Goal: Use online tool/utility: Use online tool/utility

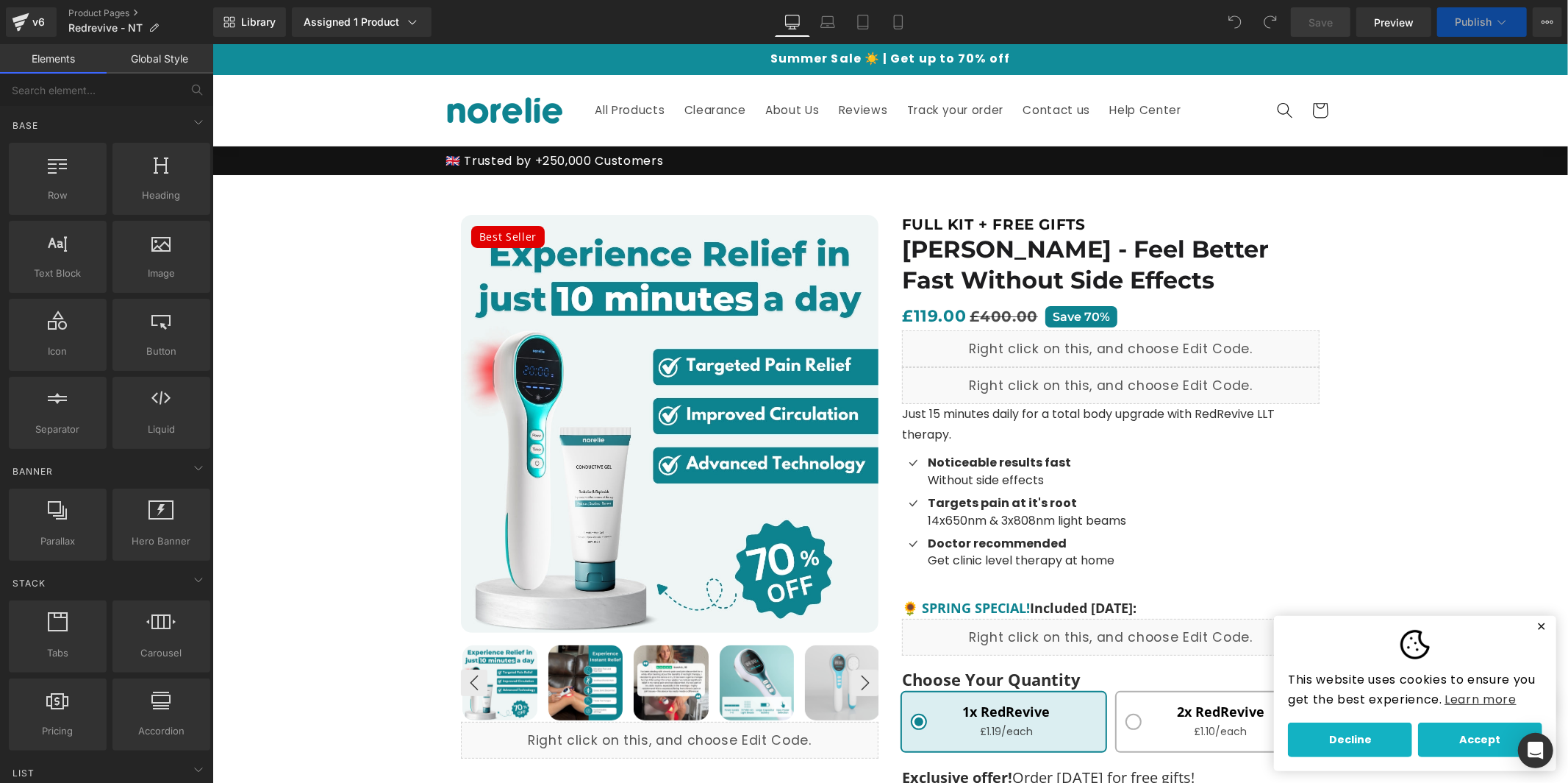
scroll to position [117, 0]
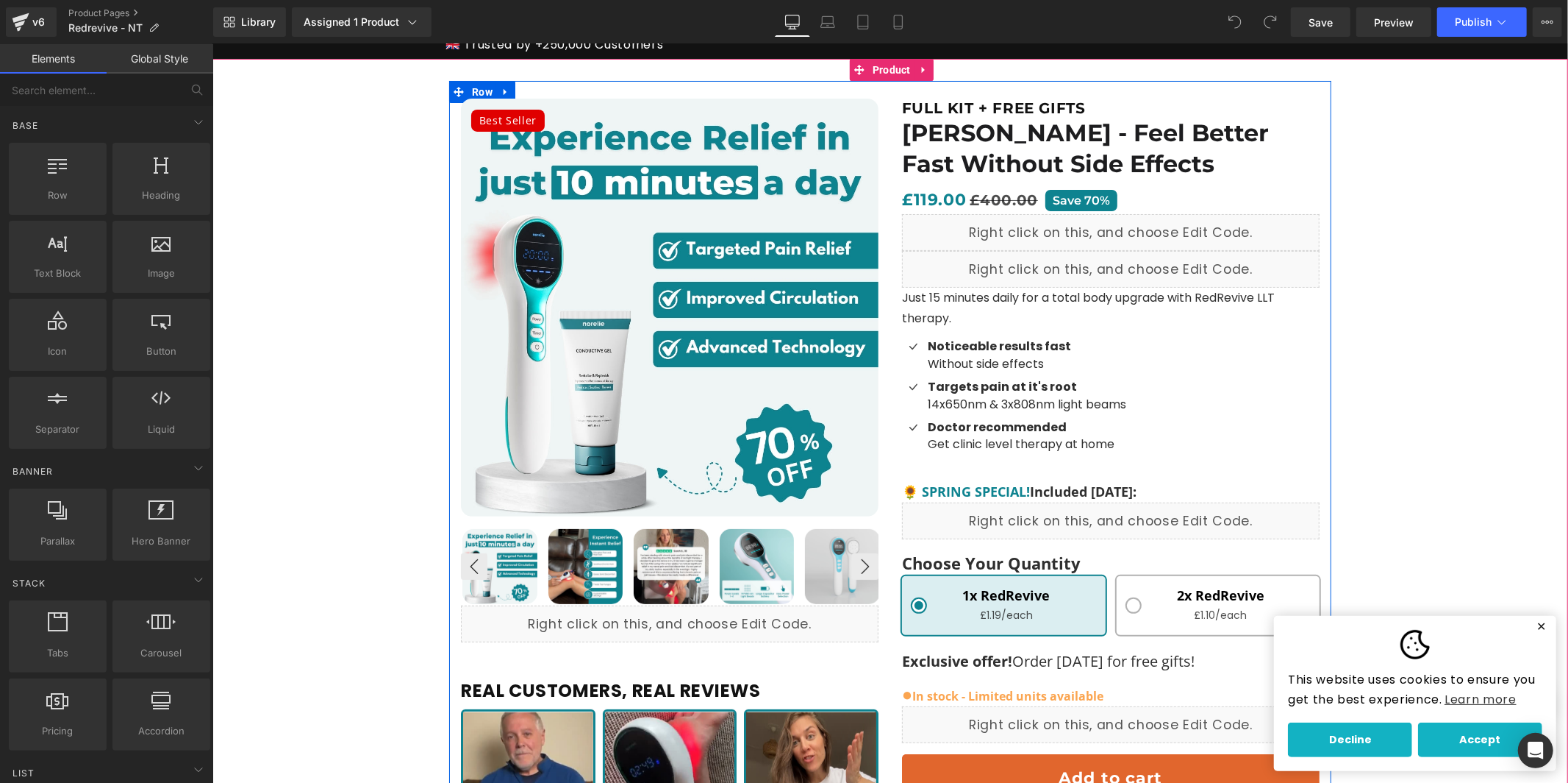
click at [926, 490] on span "🌻 SPRING SPECIAL!" at bounding box center [965, 490] width 128 height 18
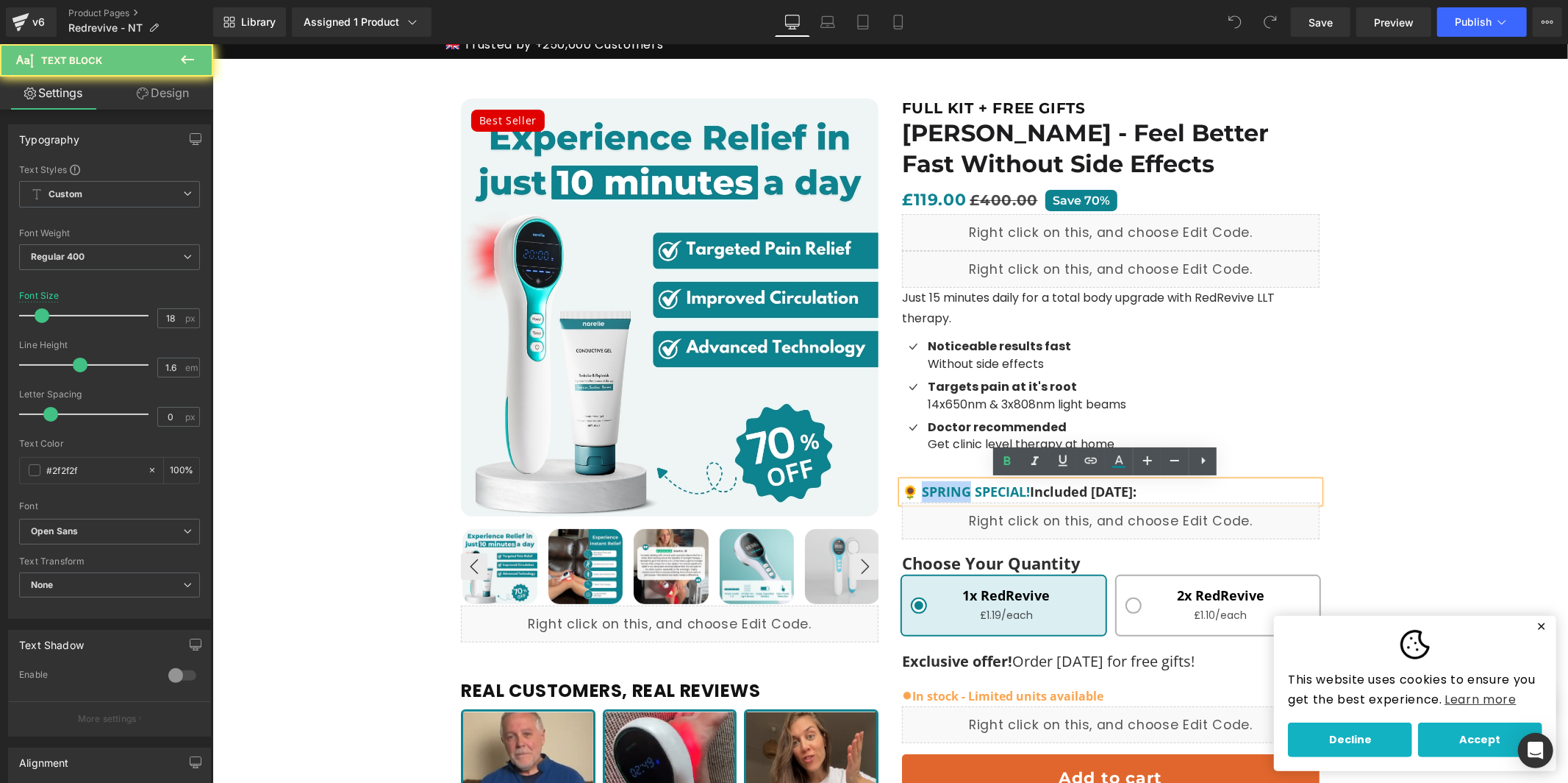
click at [924, 489] on span "🌻 SPRING SPECIAL!" at bounding box center [965, 490] width 128 height 18
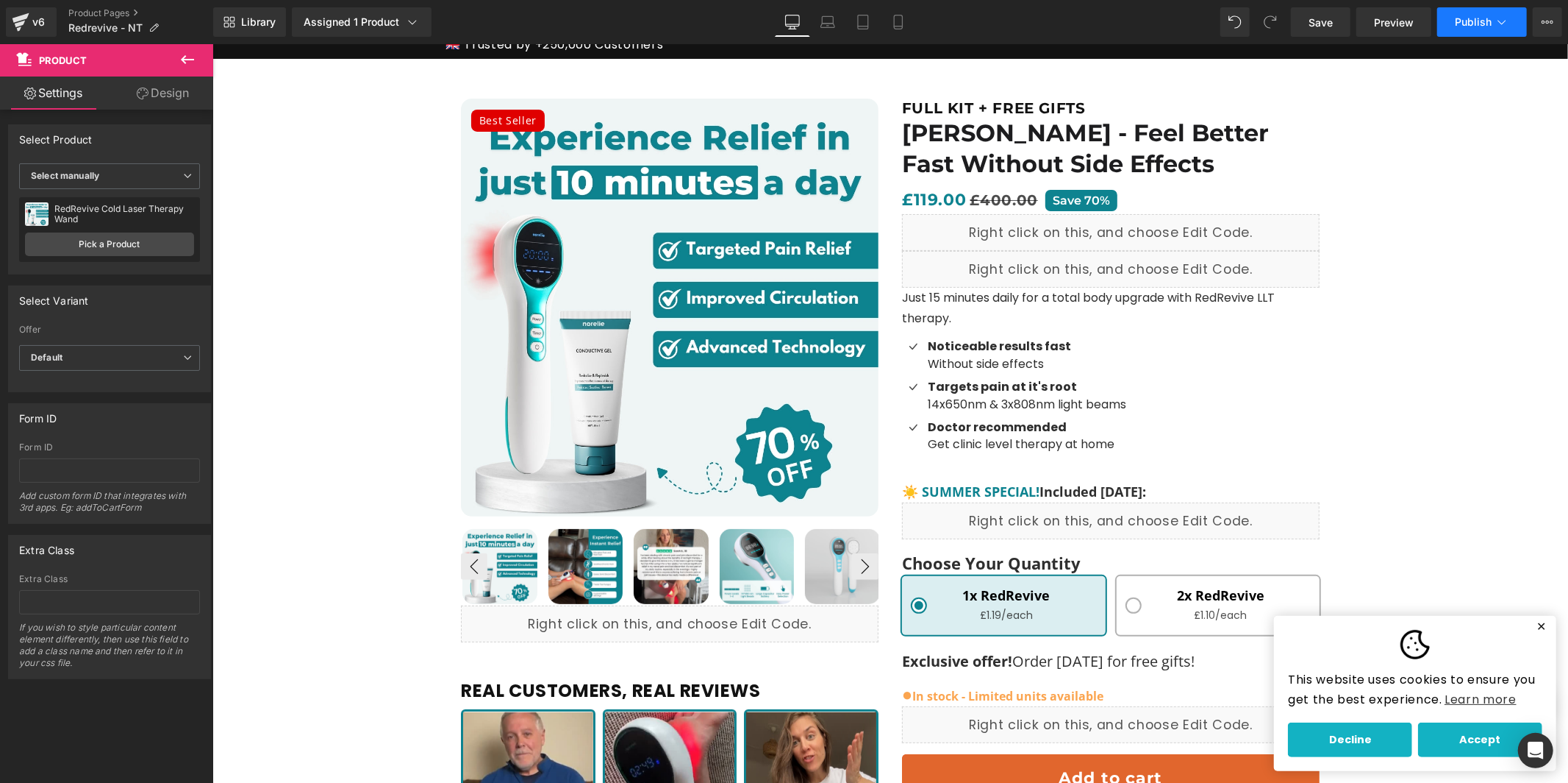
click at [1467, 23] on span "Publish" at bounding box center [1474, 22] width 37 height 12
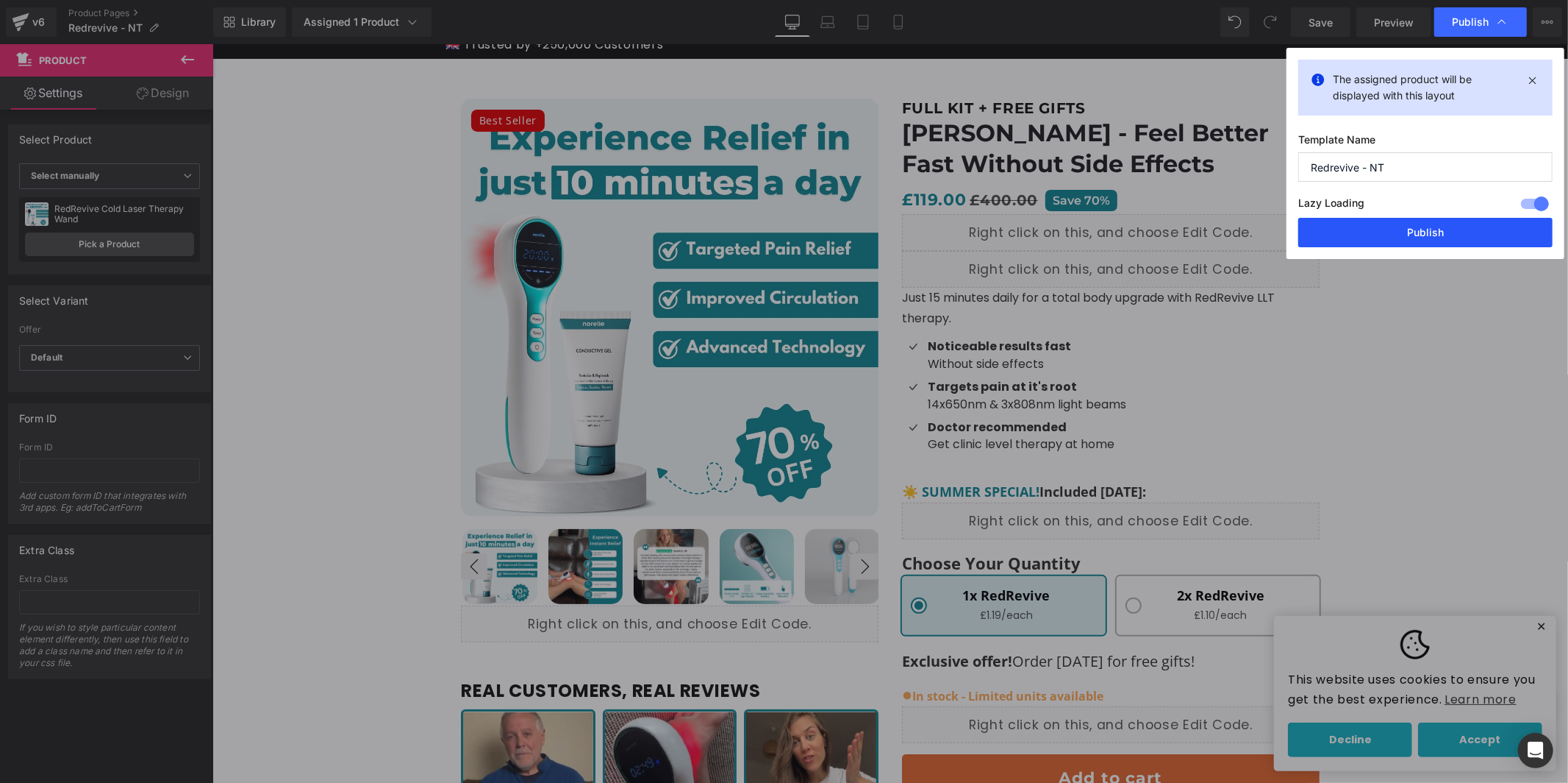
click at [1411, 231] on button "Publish" at bounding box center [1426, 232] width 255 height 29
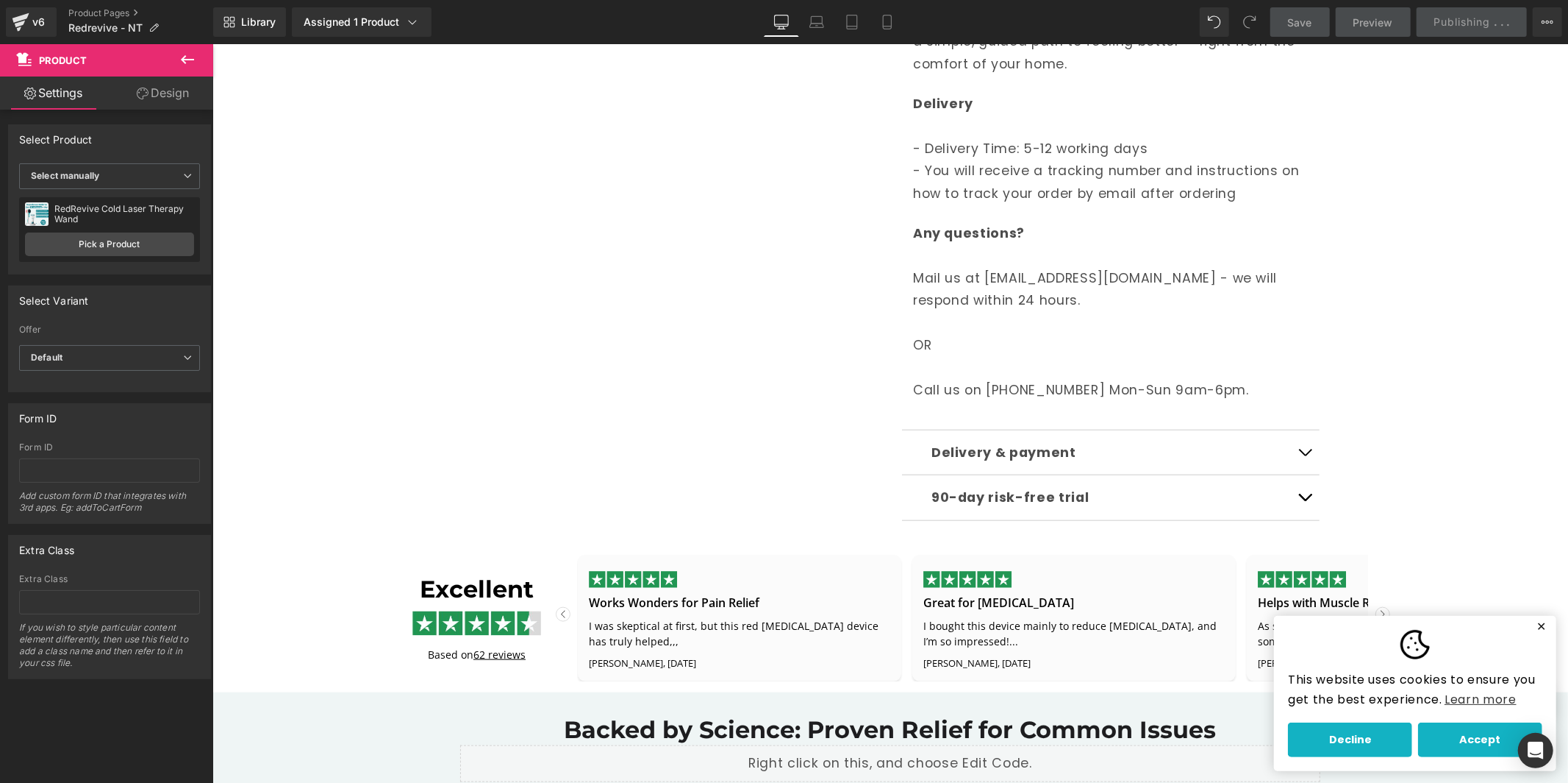
scroll to position [1303, 0]
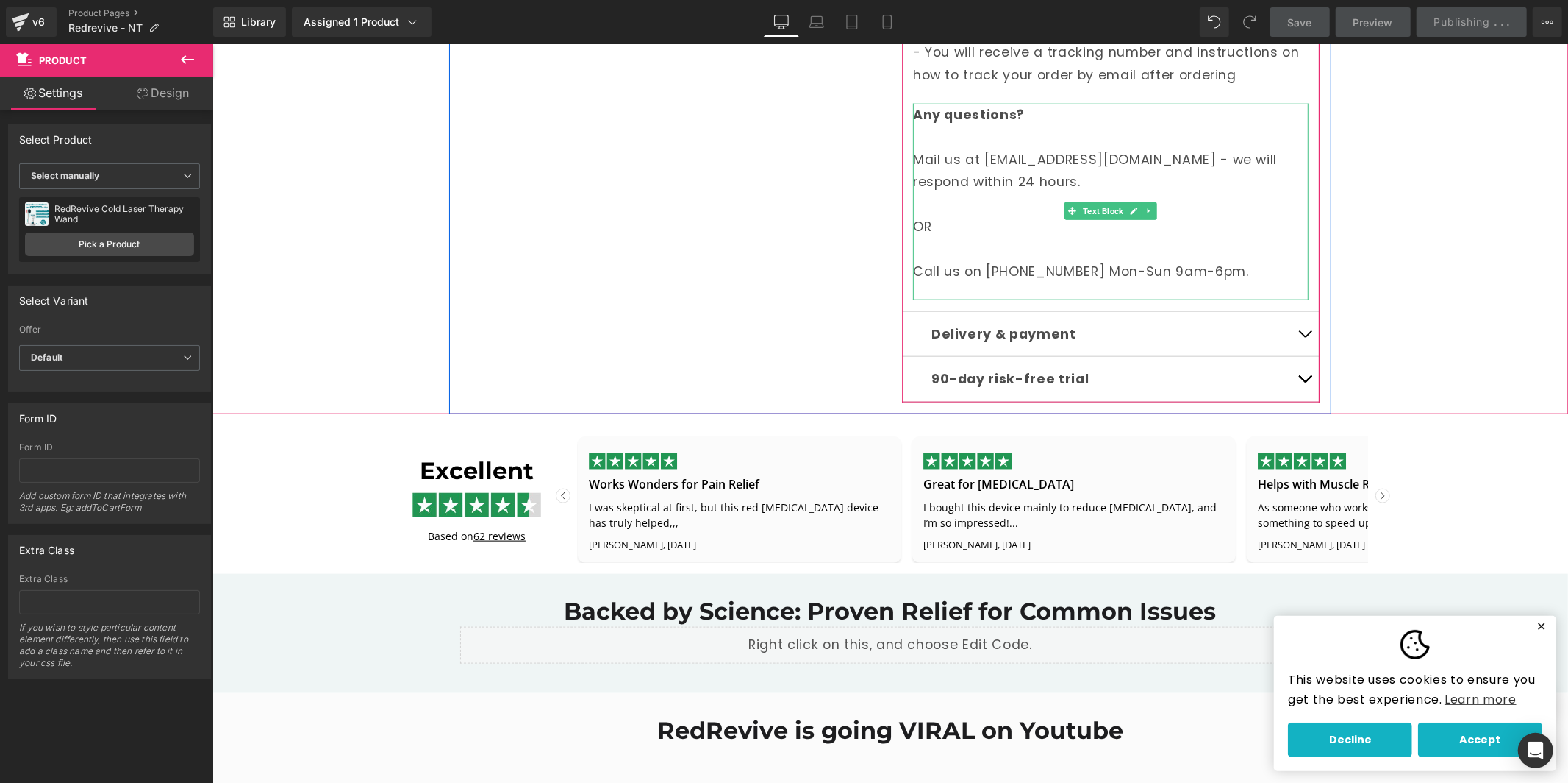
click at [1096, 266] on p "Call us on [PHONE_NUMBER] Mon-Sun 9am-6pm." at bounding box center [1110, 270] width 396 height 22
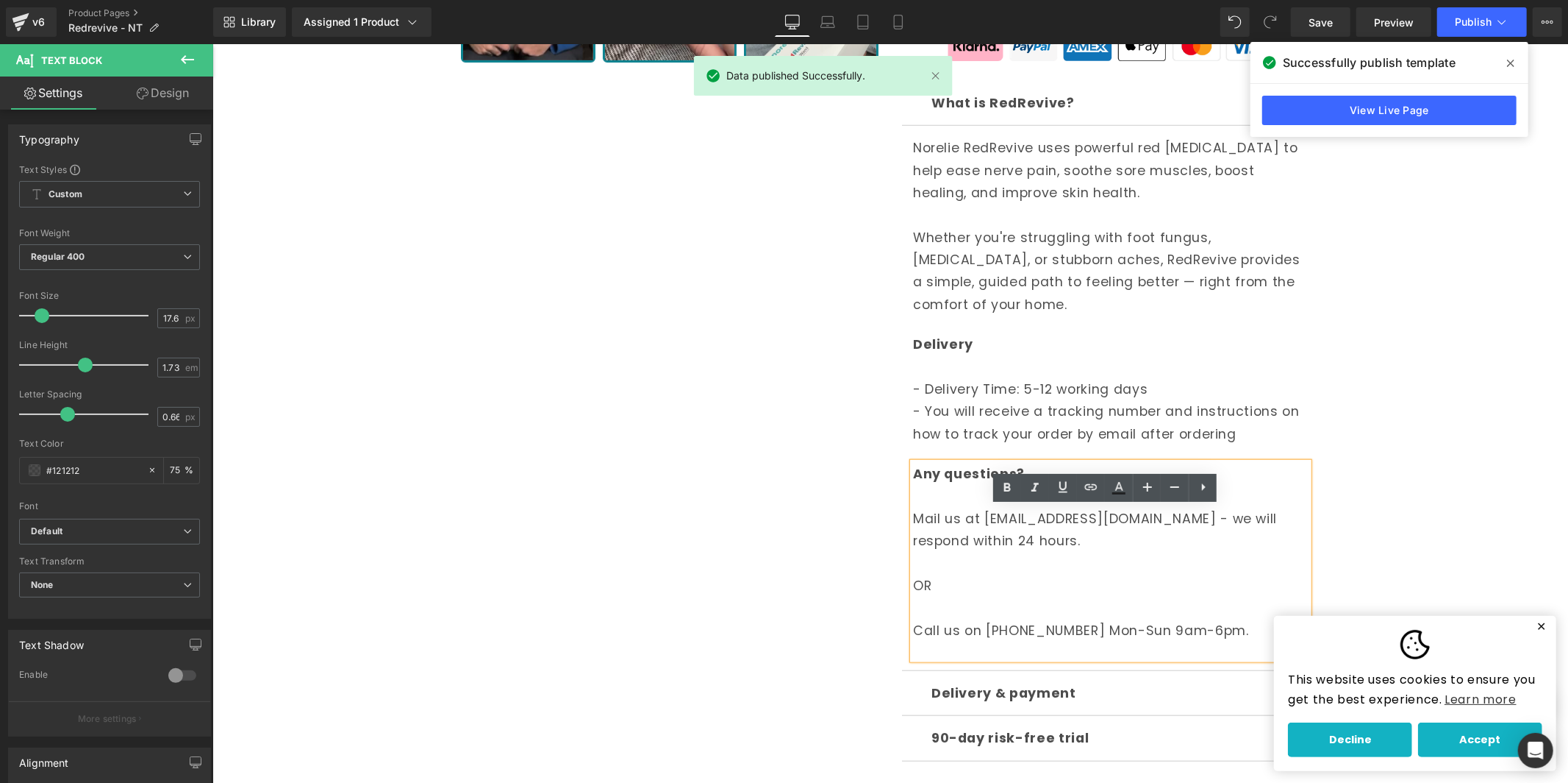
scroll to position [899, 0]
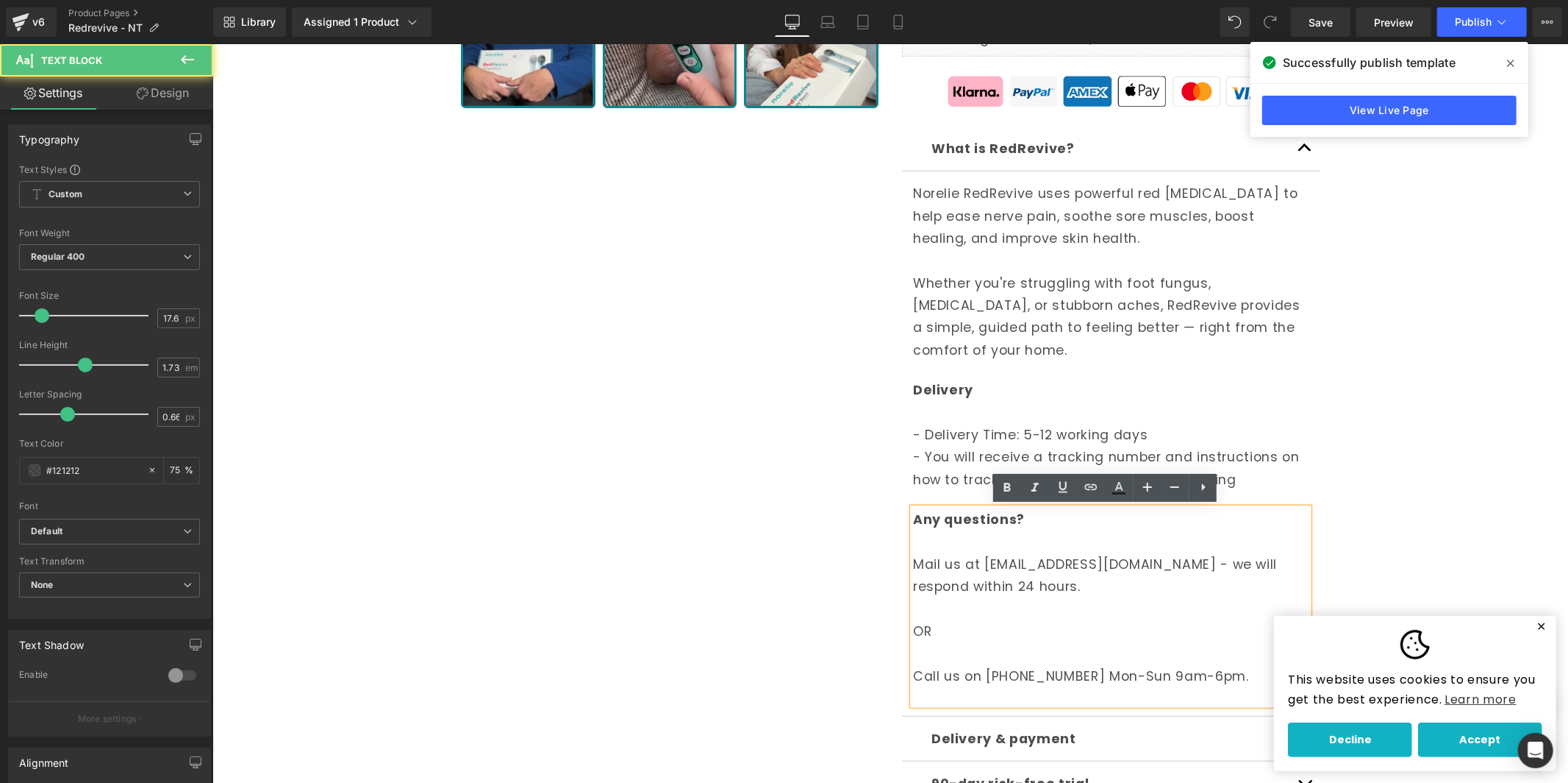
click at [1006, 673] on p "Call us on [PHONE_NUMBER] Mon-Sun 9am-6pm." at bounding box center [1110, 675] width 396 height 22
click at [990, 684] on p "Call us on [PHONE_NUMBER] Mon-Sun 9am-6pm." at bounding box center [1110, 675] width 396 height 22
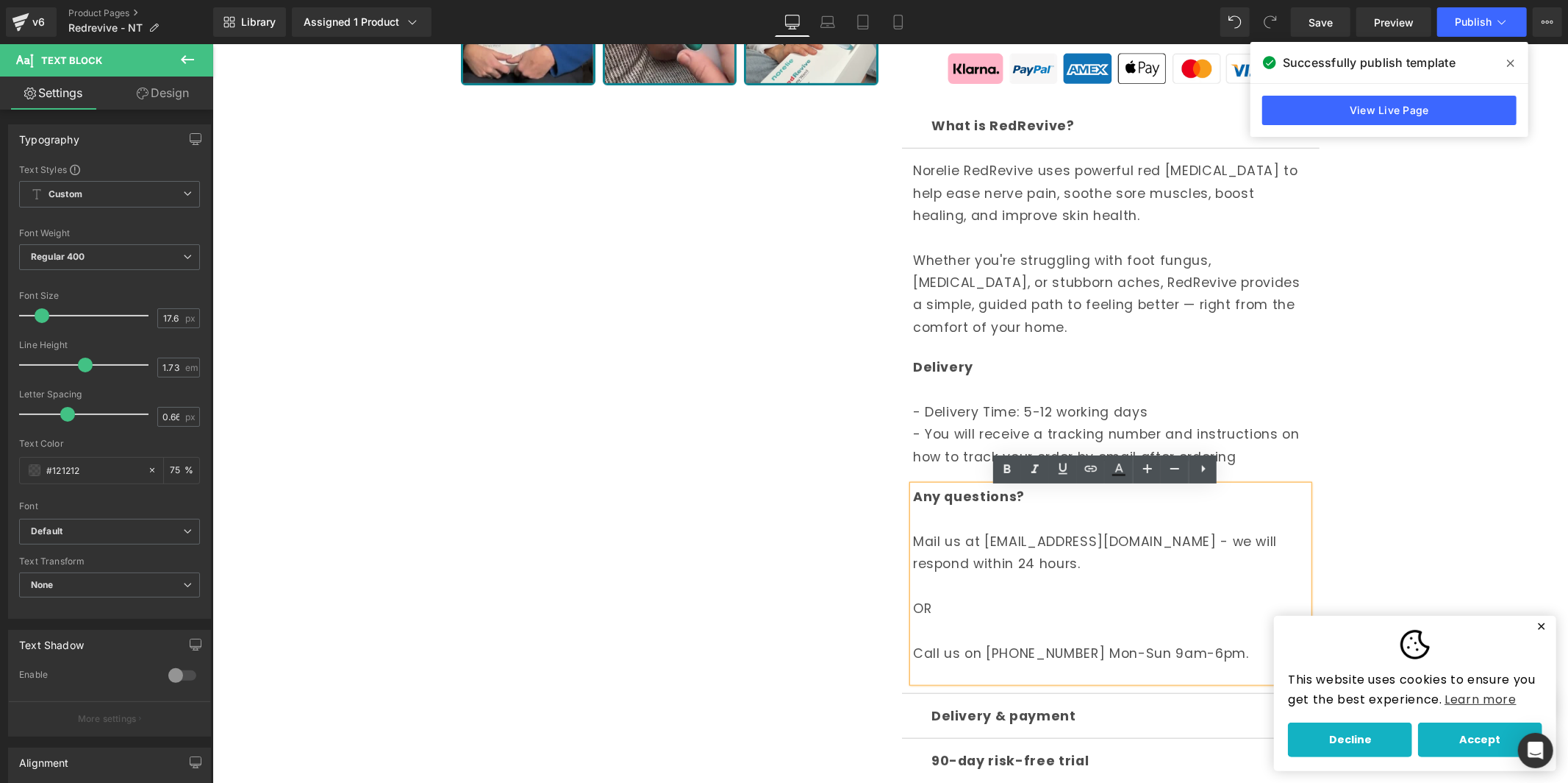
scroll to position [935, 0]
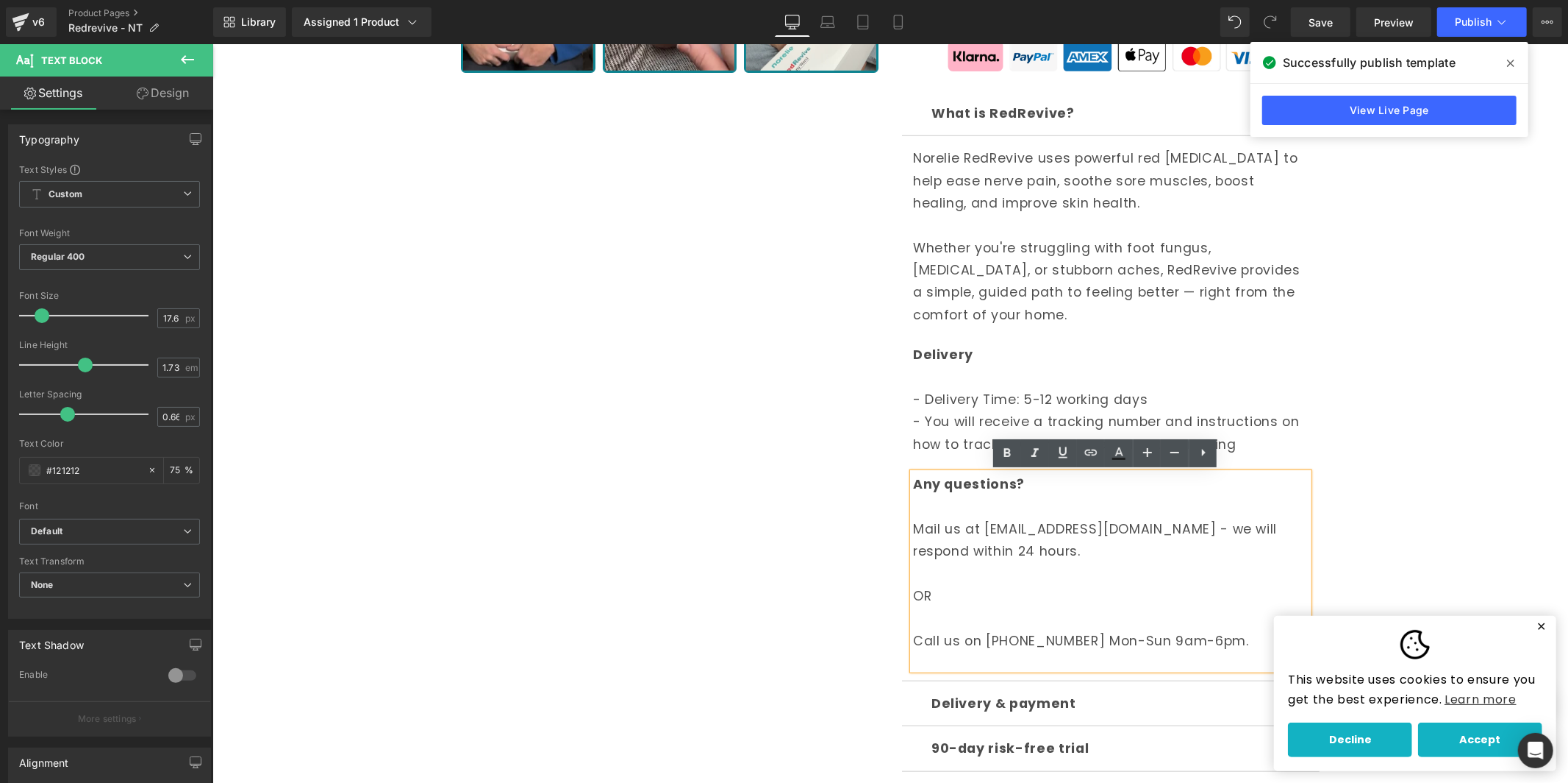
drag, startPoint x: 918, startPoint y: 574, endPoint x: 1247, endPoint y: 639, distance: 335.4
click at [1247, 639] on div "Any questions? Mail us at [EMAIL_ADDRESS][DOMAIN_NAME] - we will respond within…" at bounding box center [1110, 571] width 396 height 196
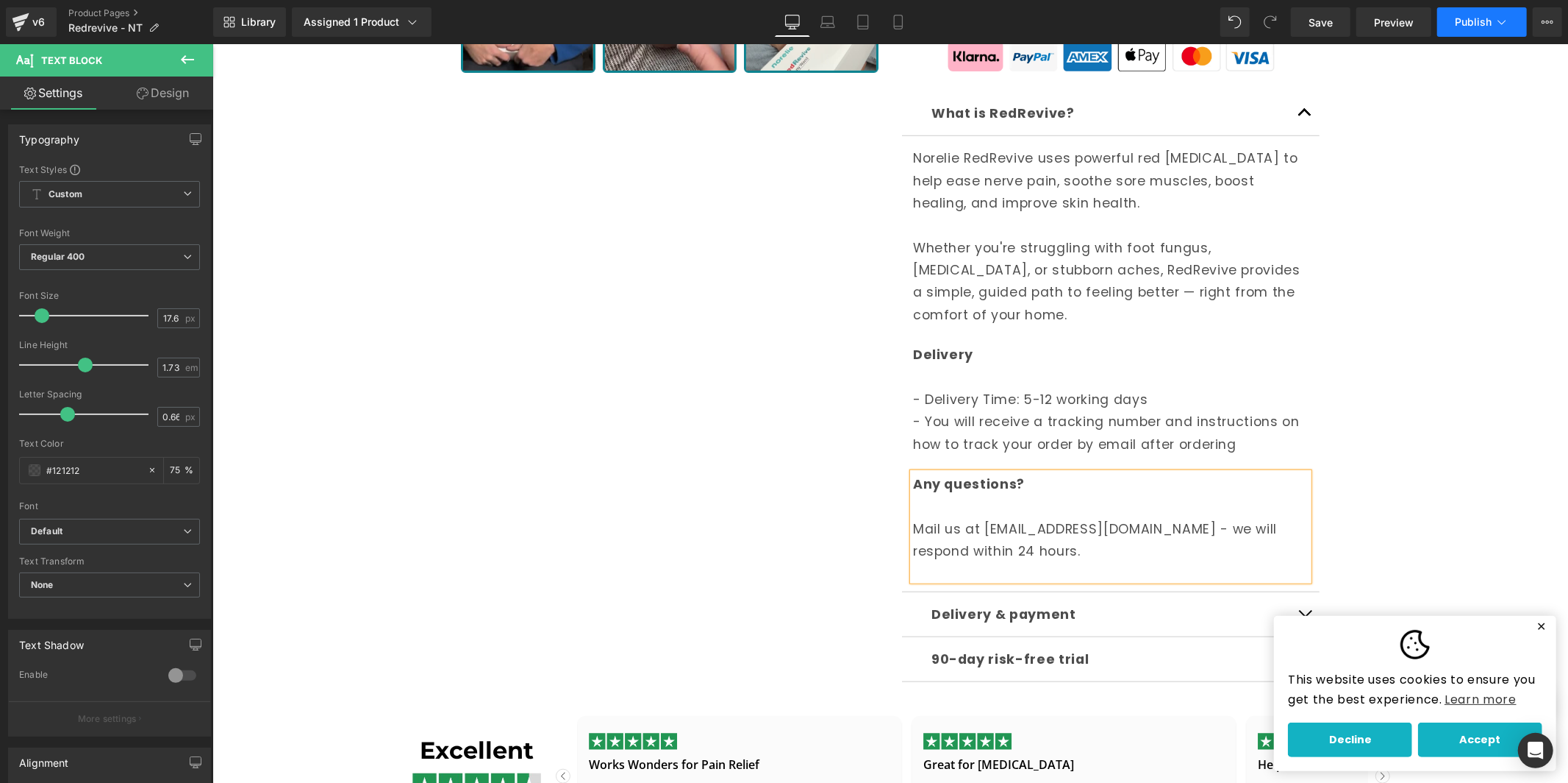
click at [1463, 23] on span "Publish" at bounding box center [1474, 22] width 37 height 12
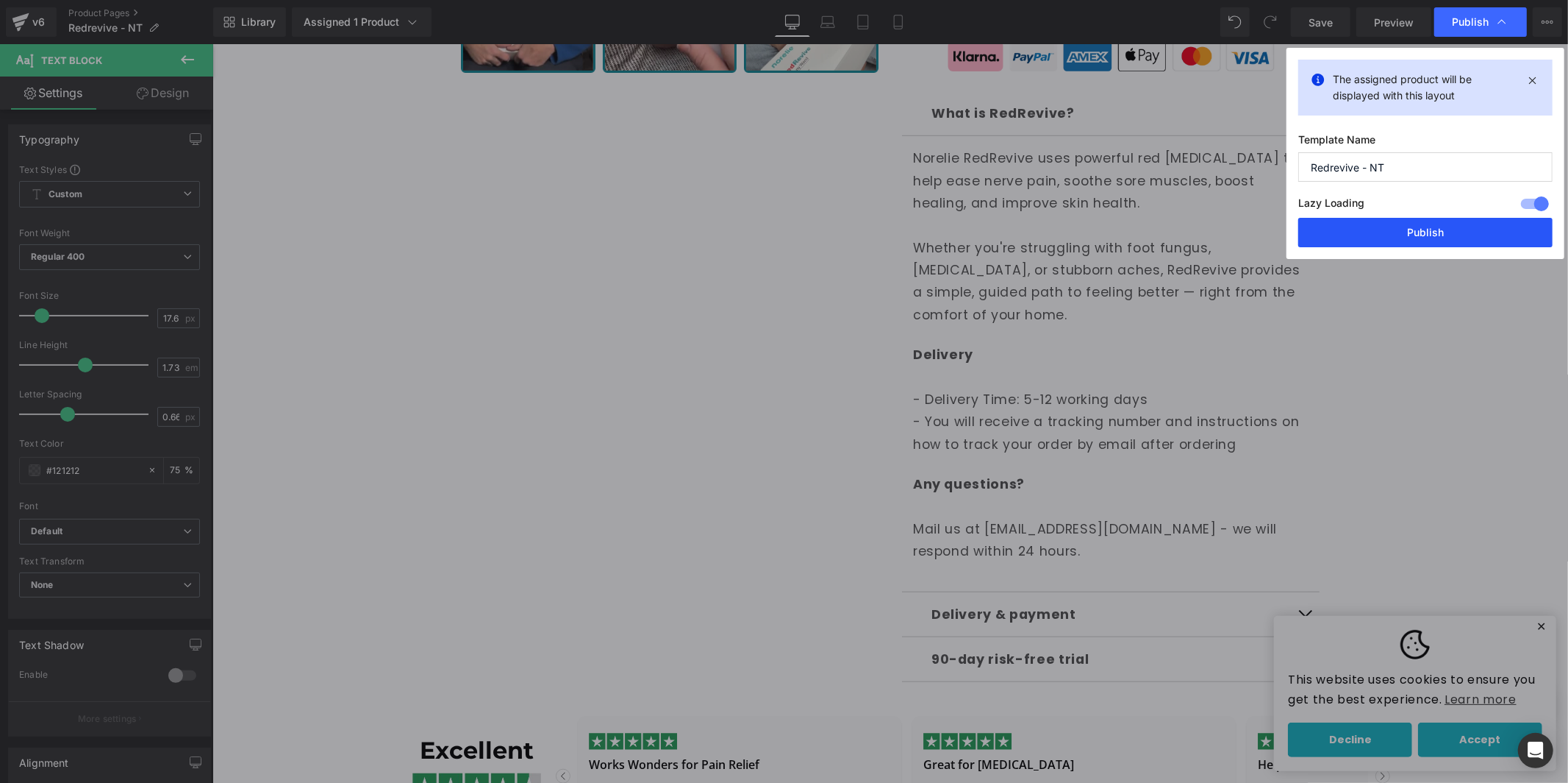
click at [1446, 234] on button "Publish" at bounding box center [1426, 232] width 255 height 29
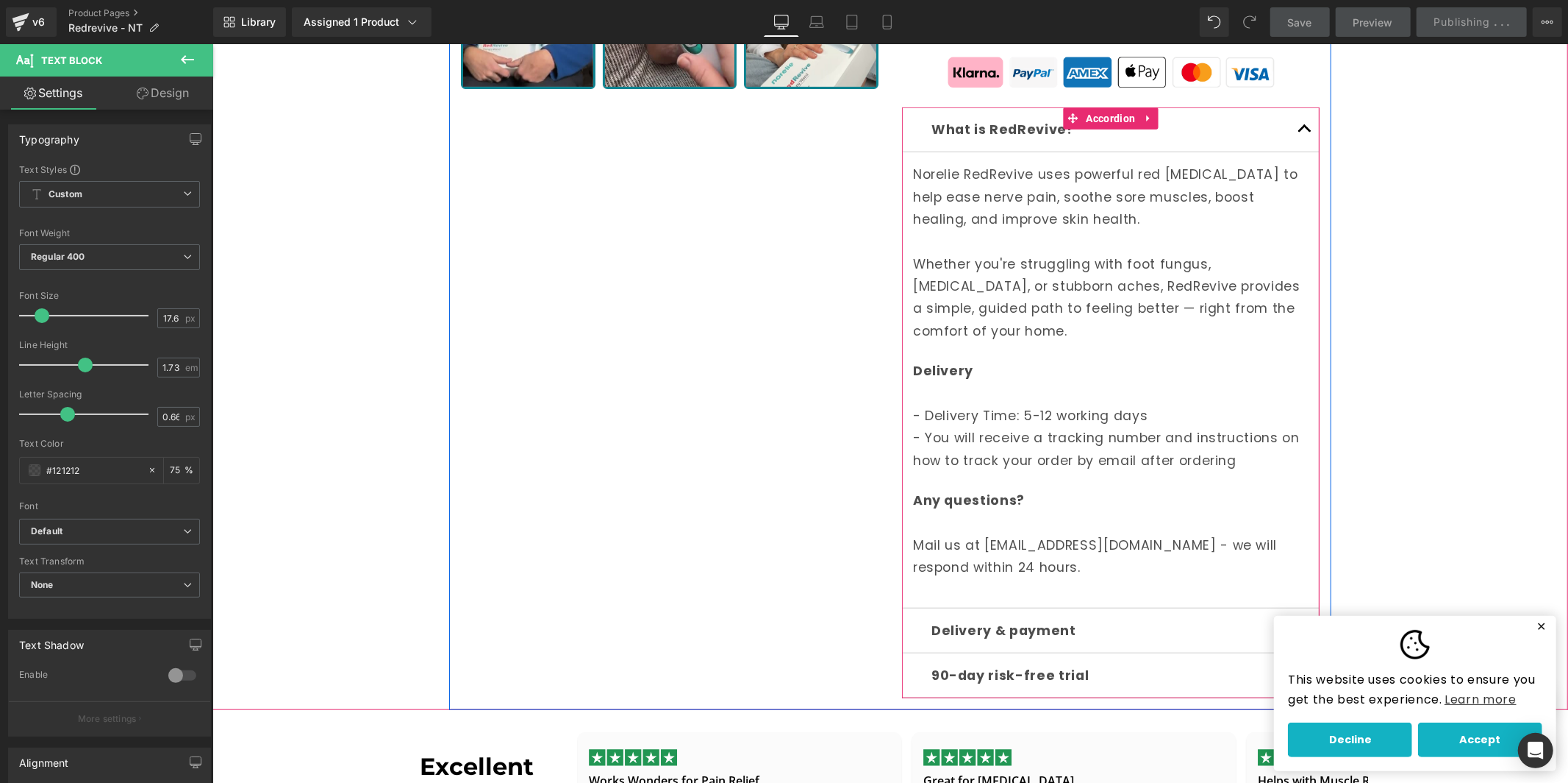
scroll to position [1086, 0]
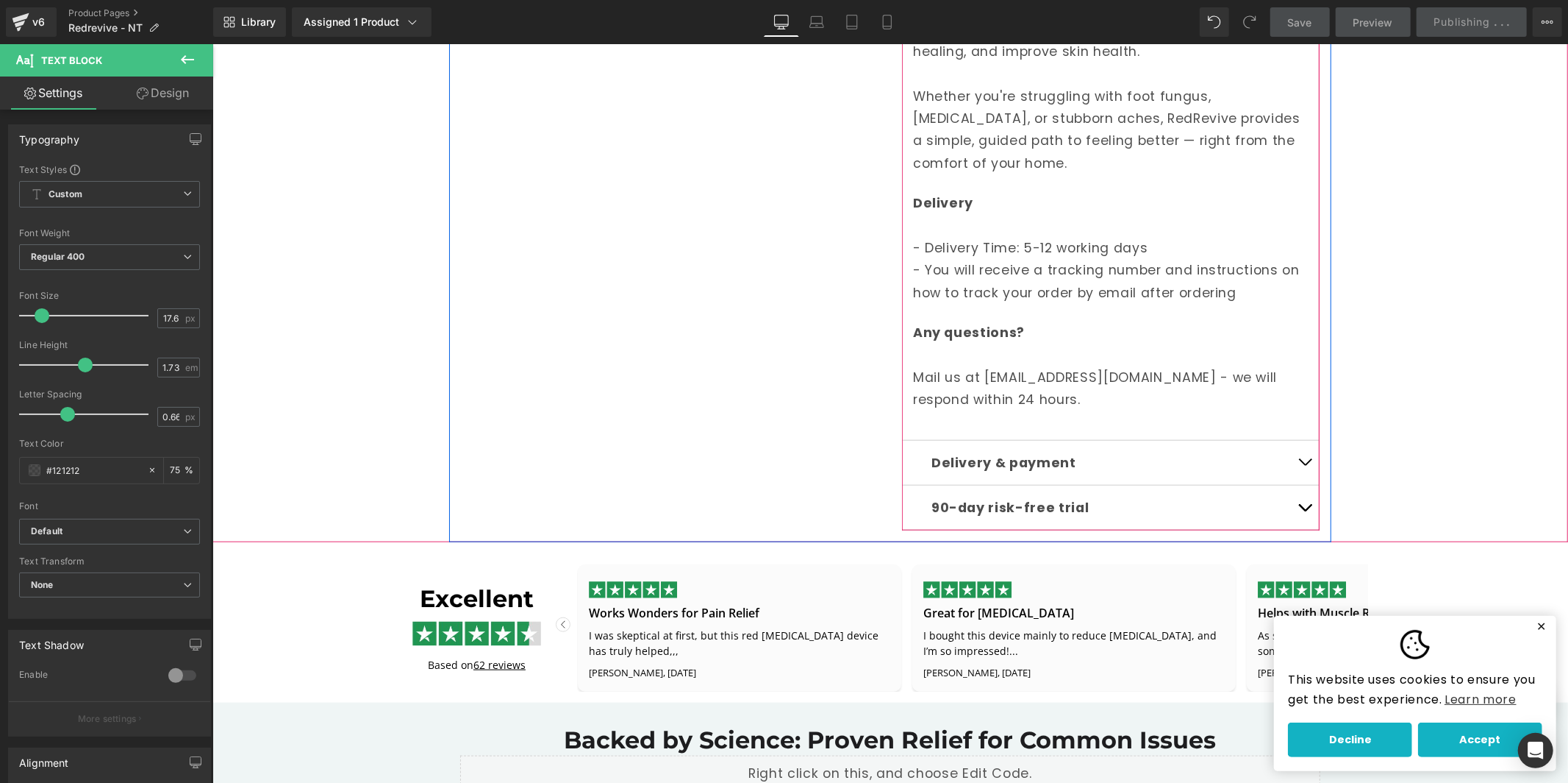
click at [1144, 470] on div "Delivery & payment Text Block" at bounding box center [1110, 462] width 359 height 22
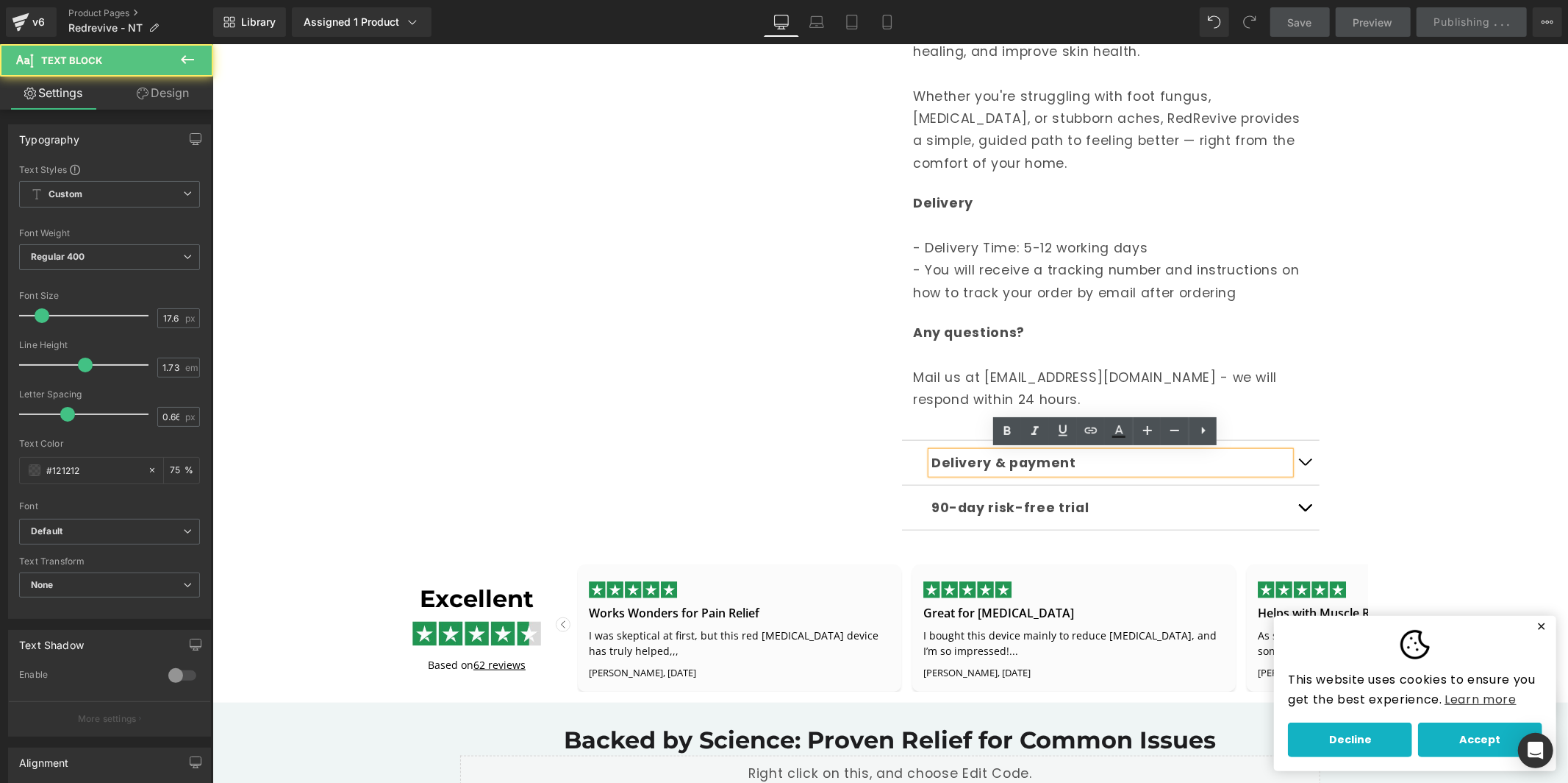
click at [1299, 464] on button "button" at bounding box center [1305, 461] width 29 height 44
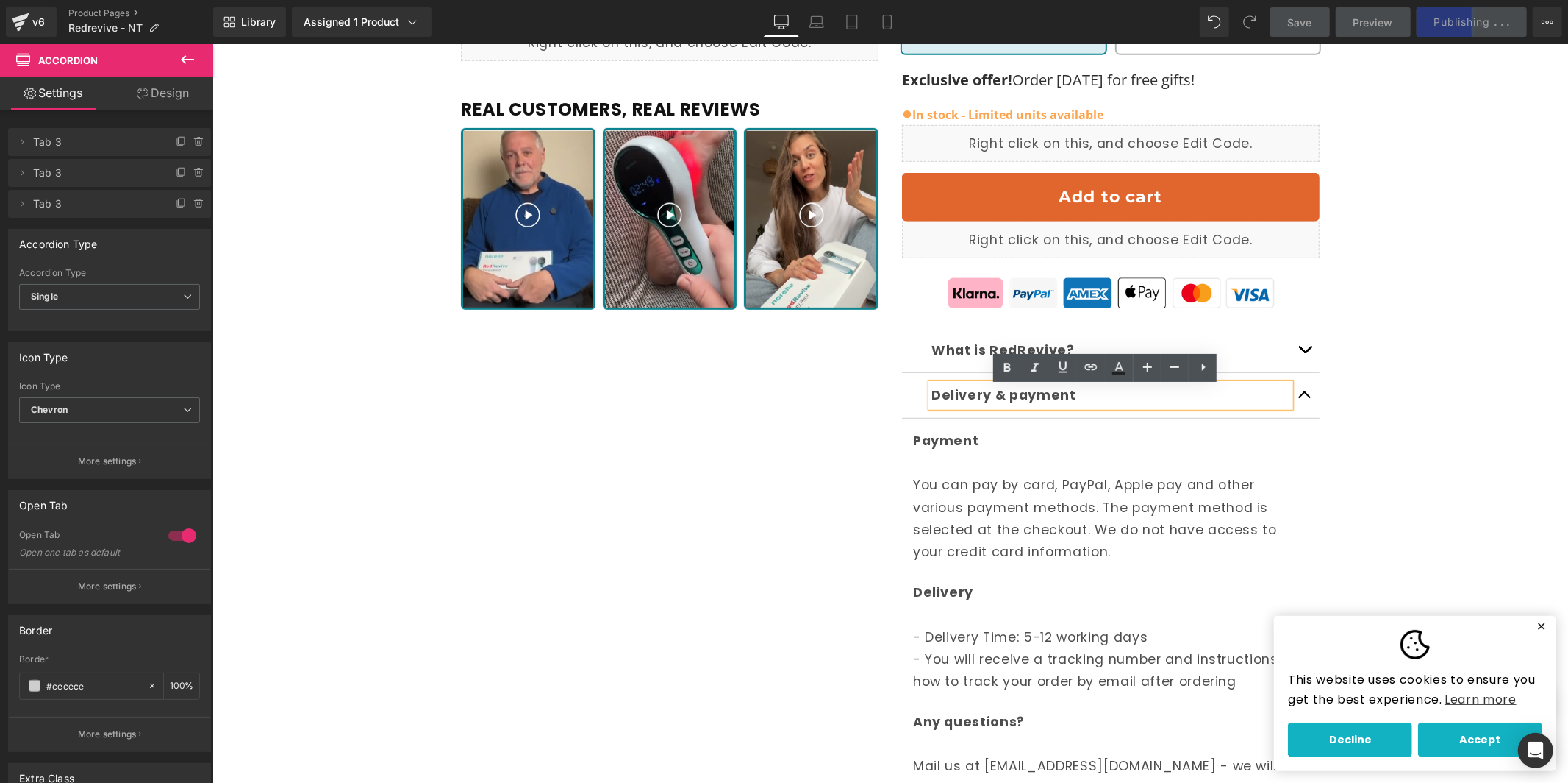
scroll to position [712, 0]
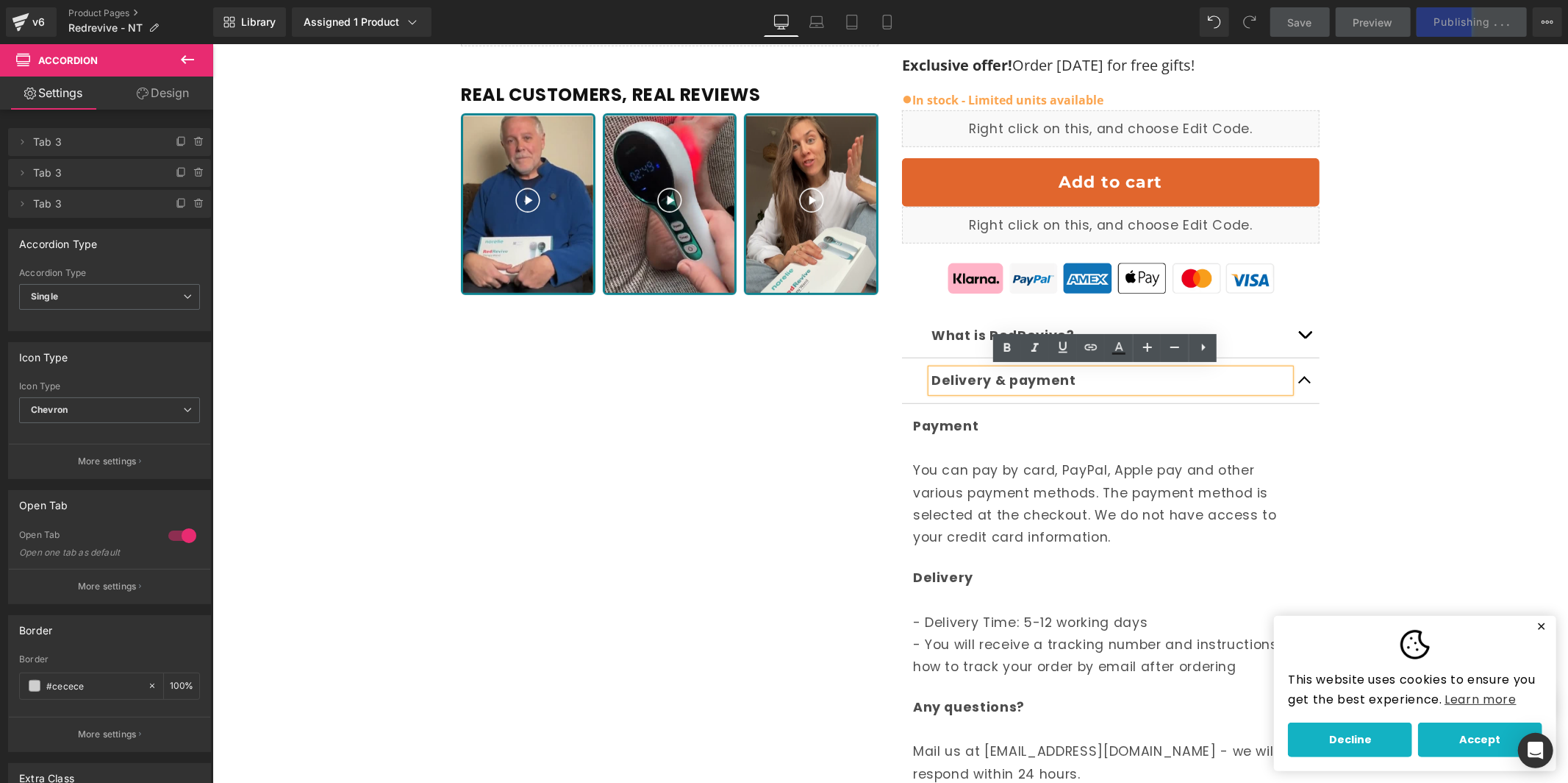
click at [1293, 383] on button "button" at bounding box center [1305, 379] width 29 height 44
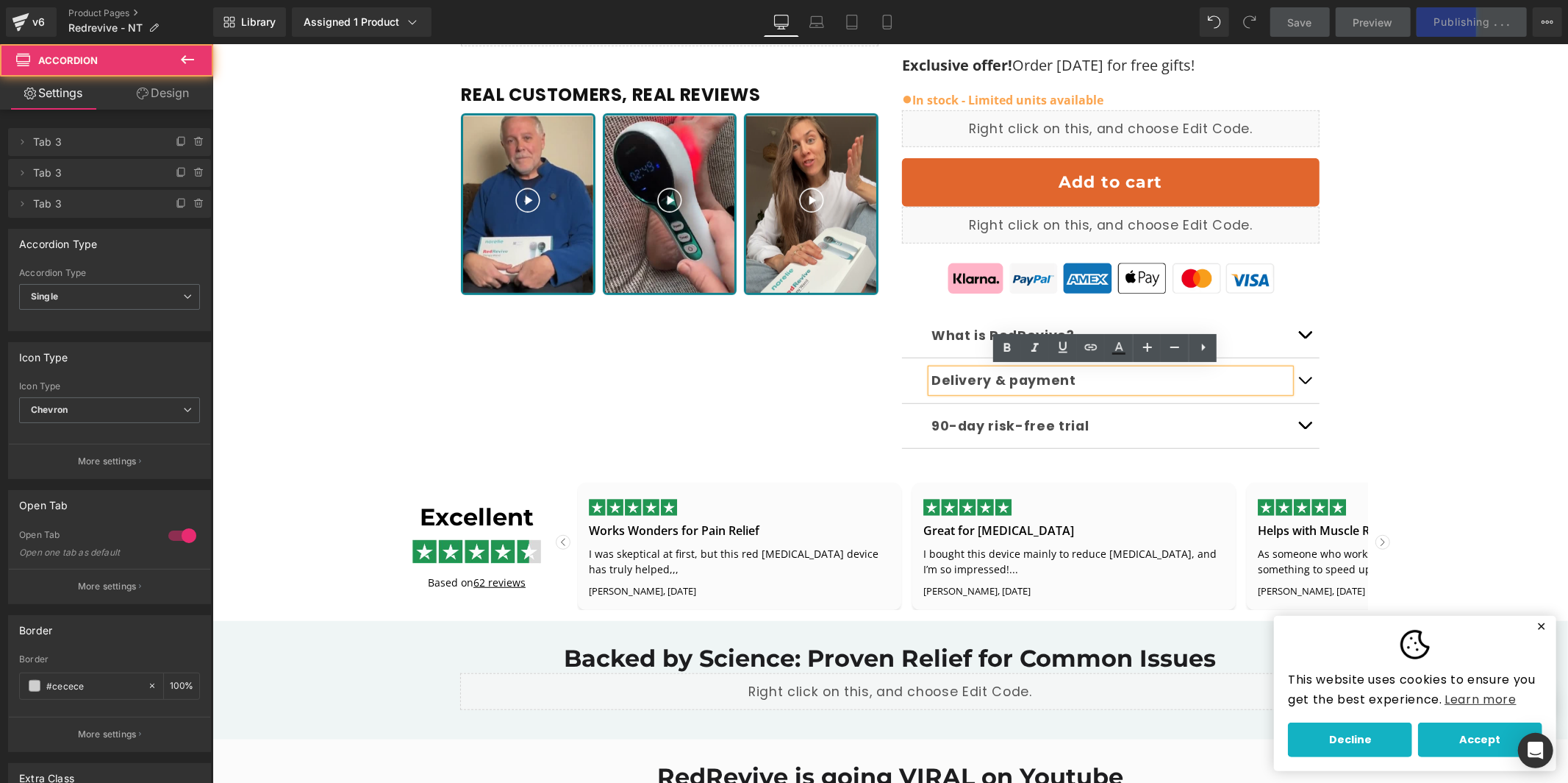
click at [1290, 325] on button "button" at bounding box center [1305, 334] width 29 height 44
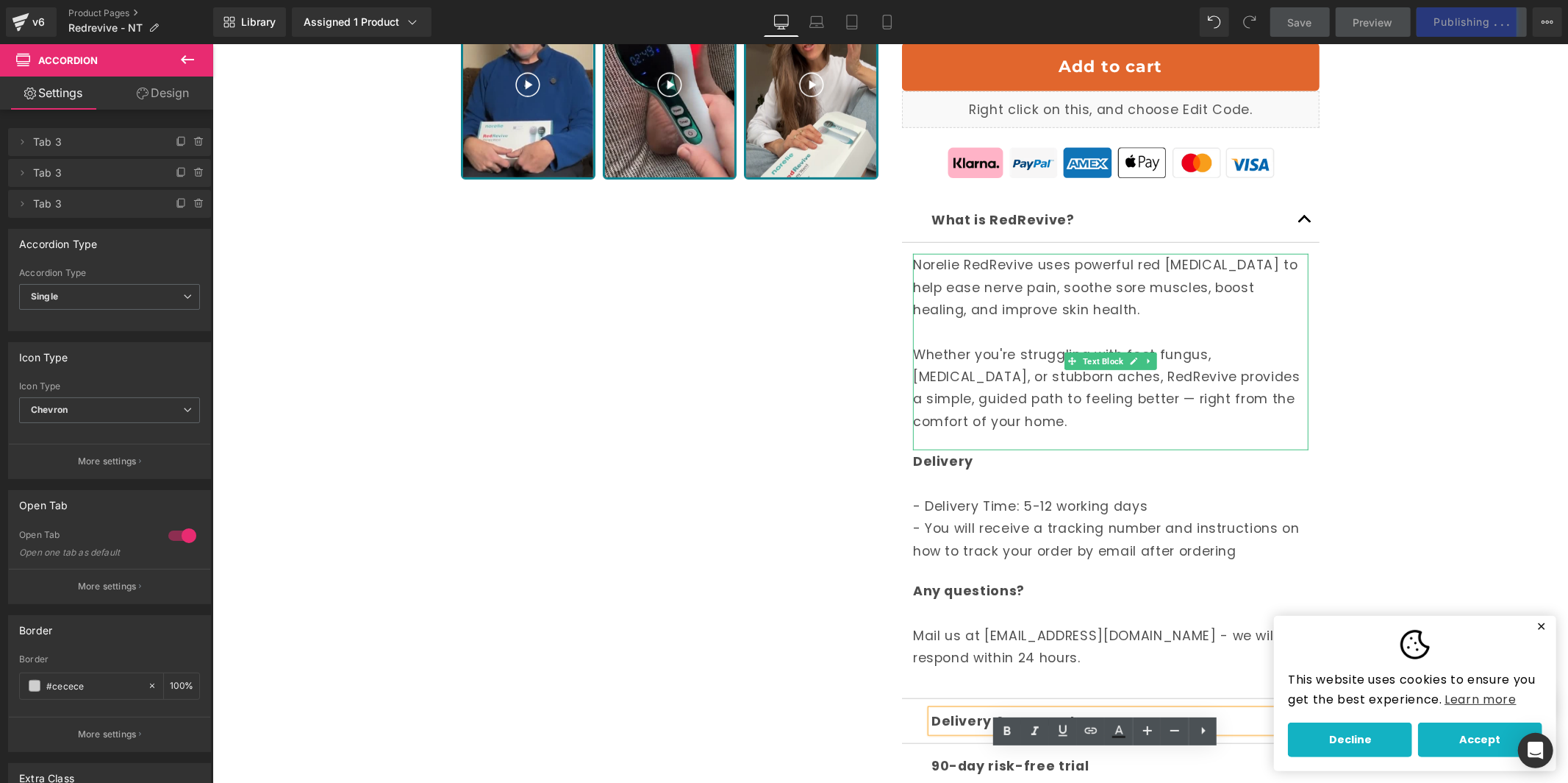
scroll to position [971, 0]
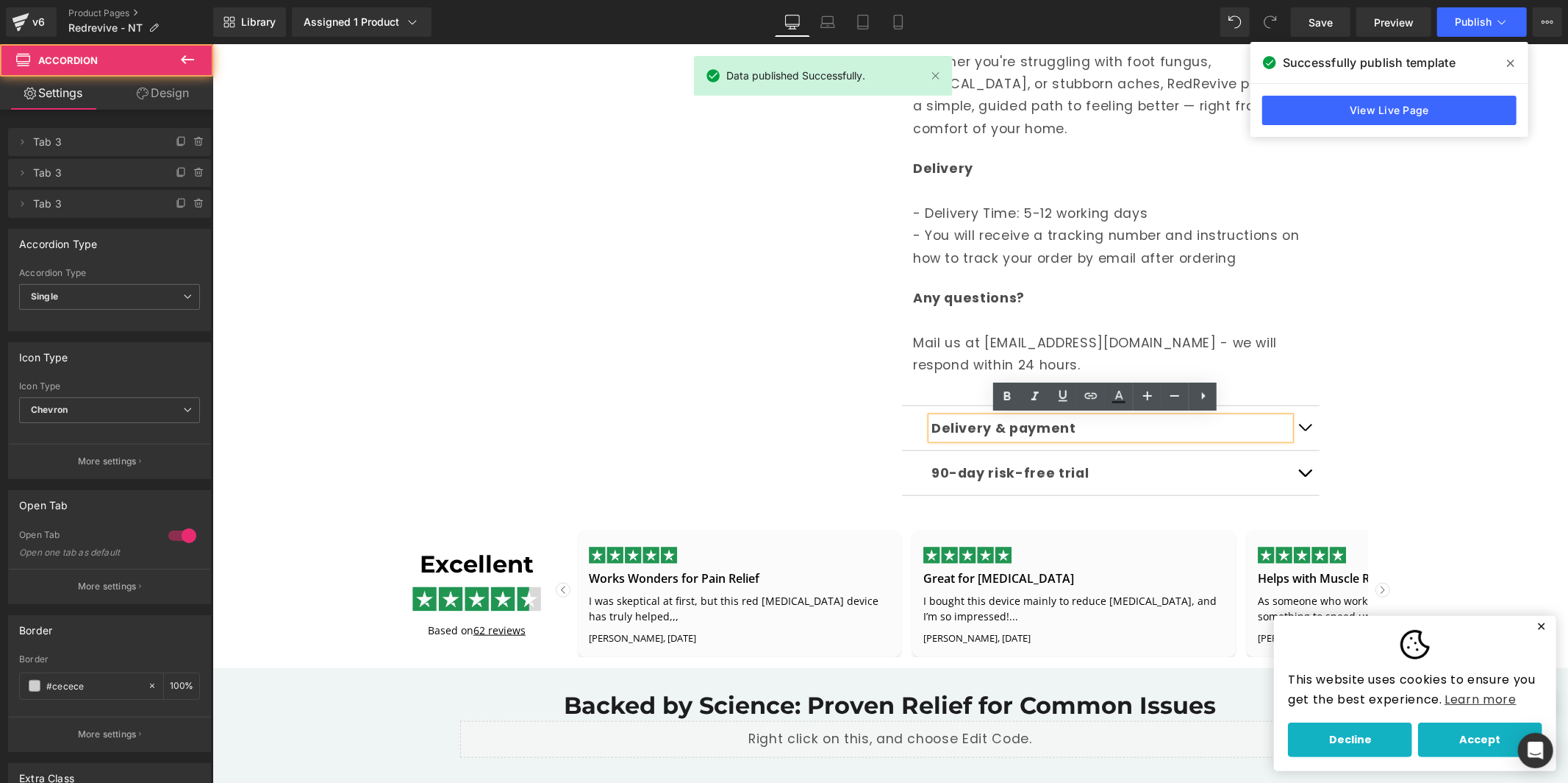
click at [1299, 436] on button "button" at bounding box center [1305, 427] width 29 height 44
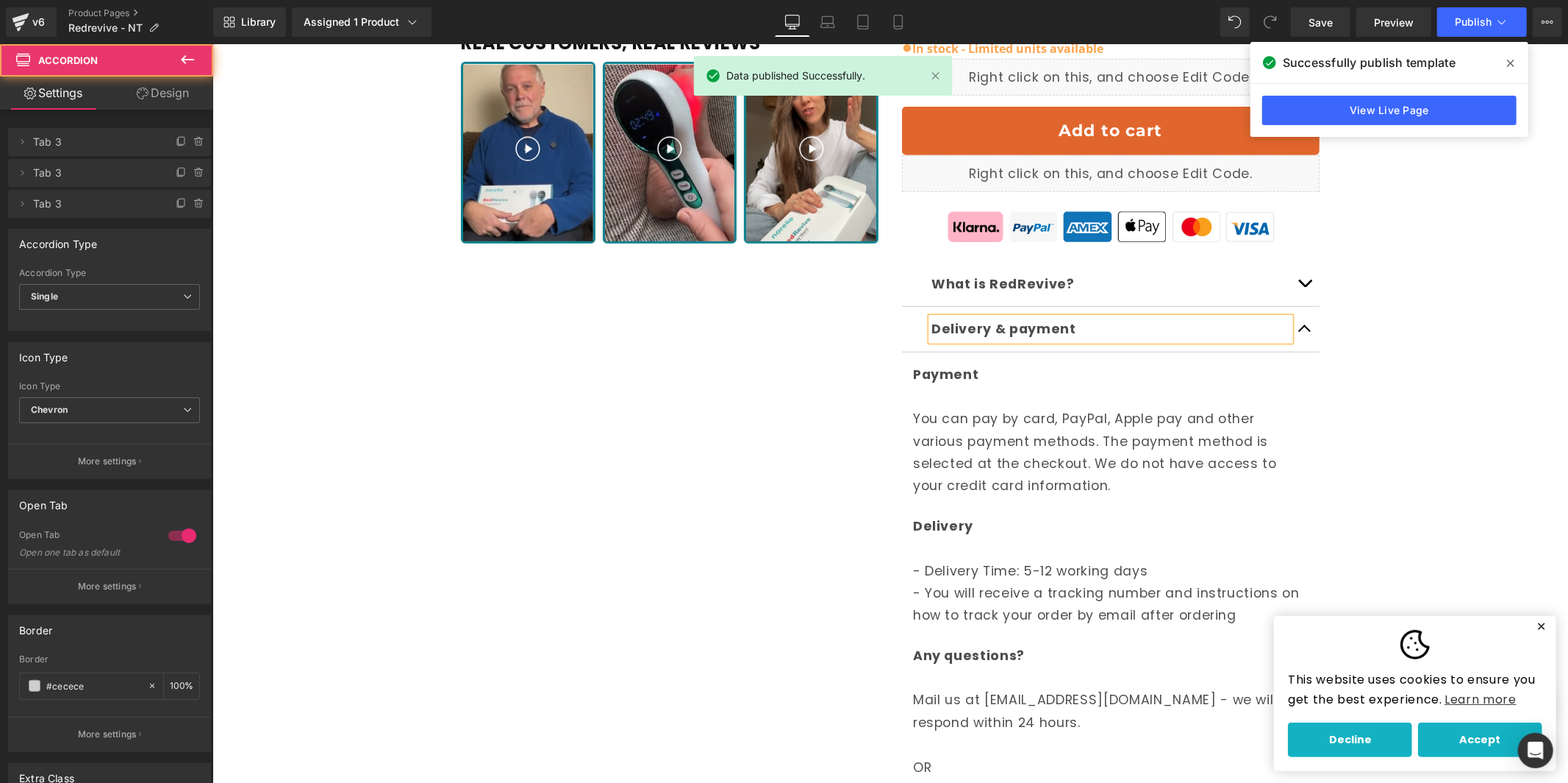
scroll to position [1143, 0]
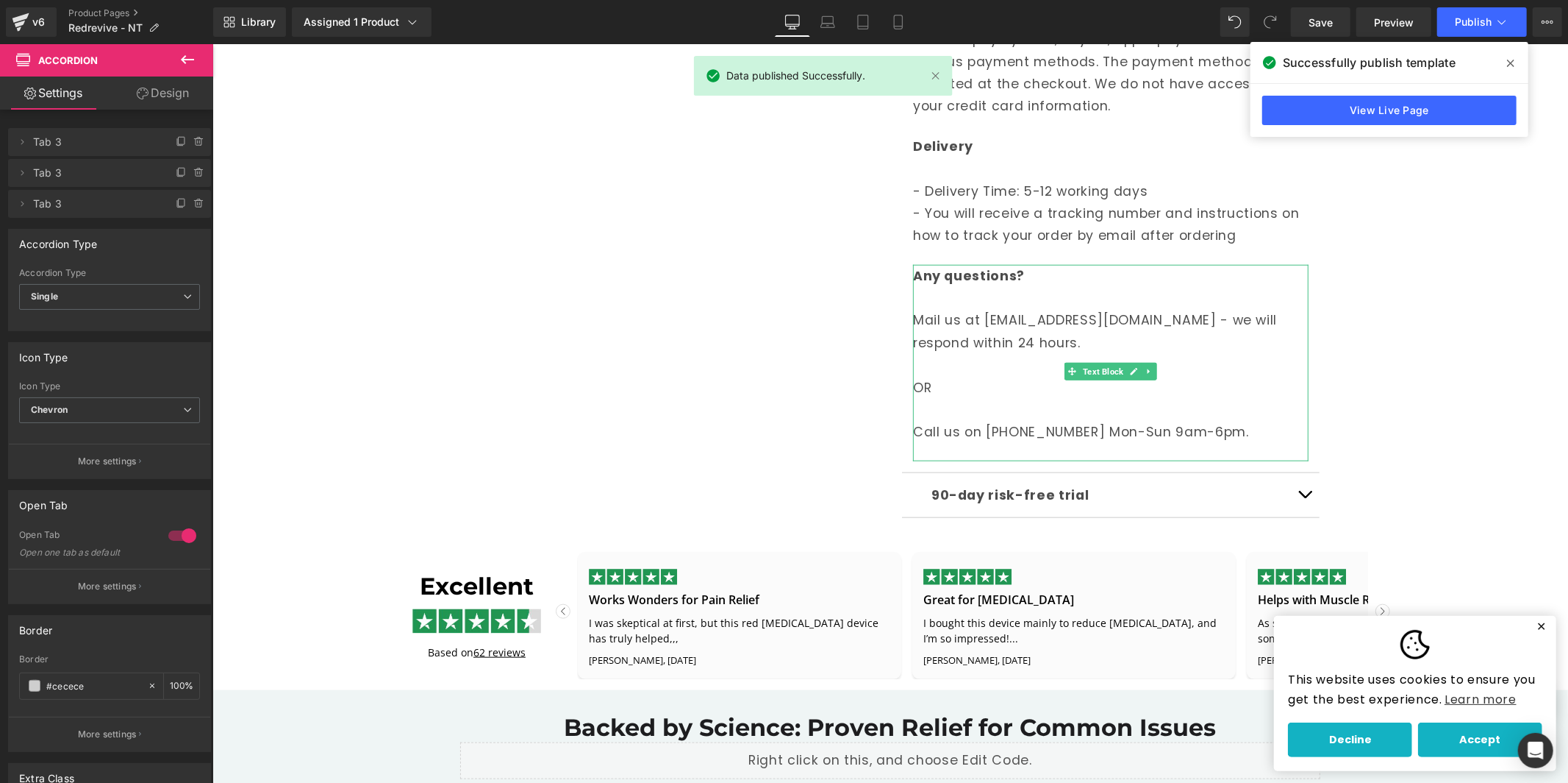
click at [1081, 398] on p at bounding box center [1110, 409] width 396 height 22
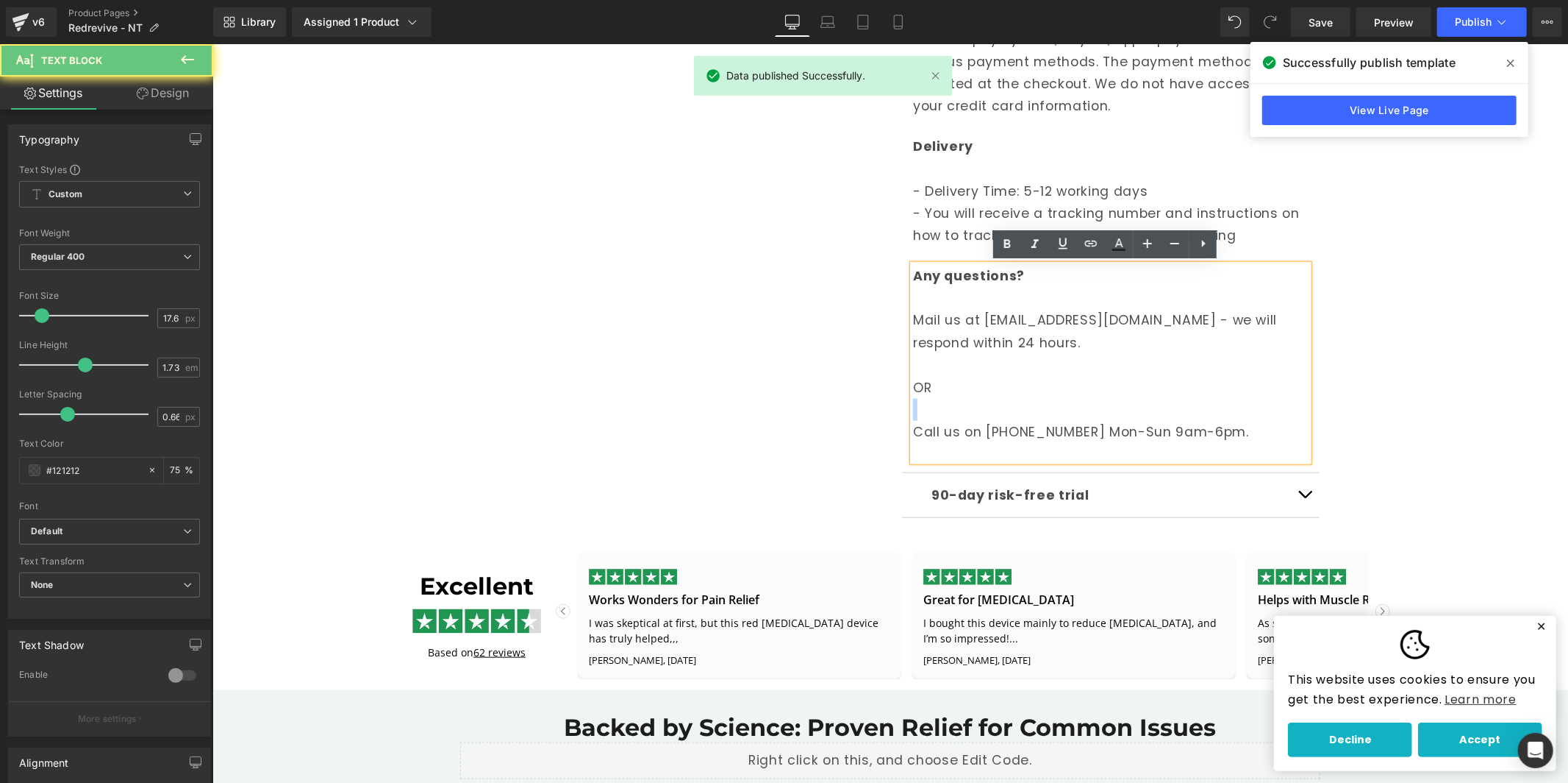
click at [1081, 398] on p at bounding box center [1110, 409] width 396 height 22
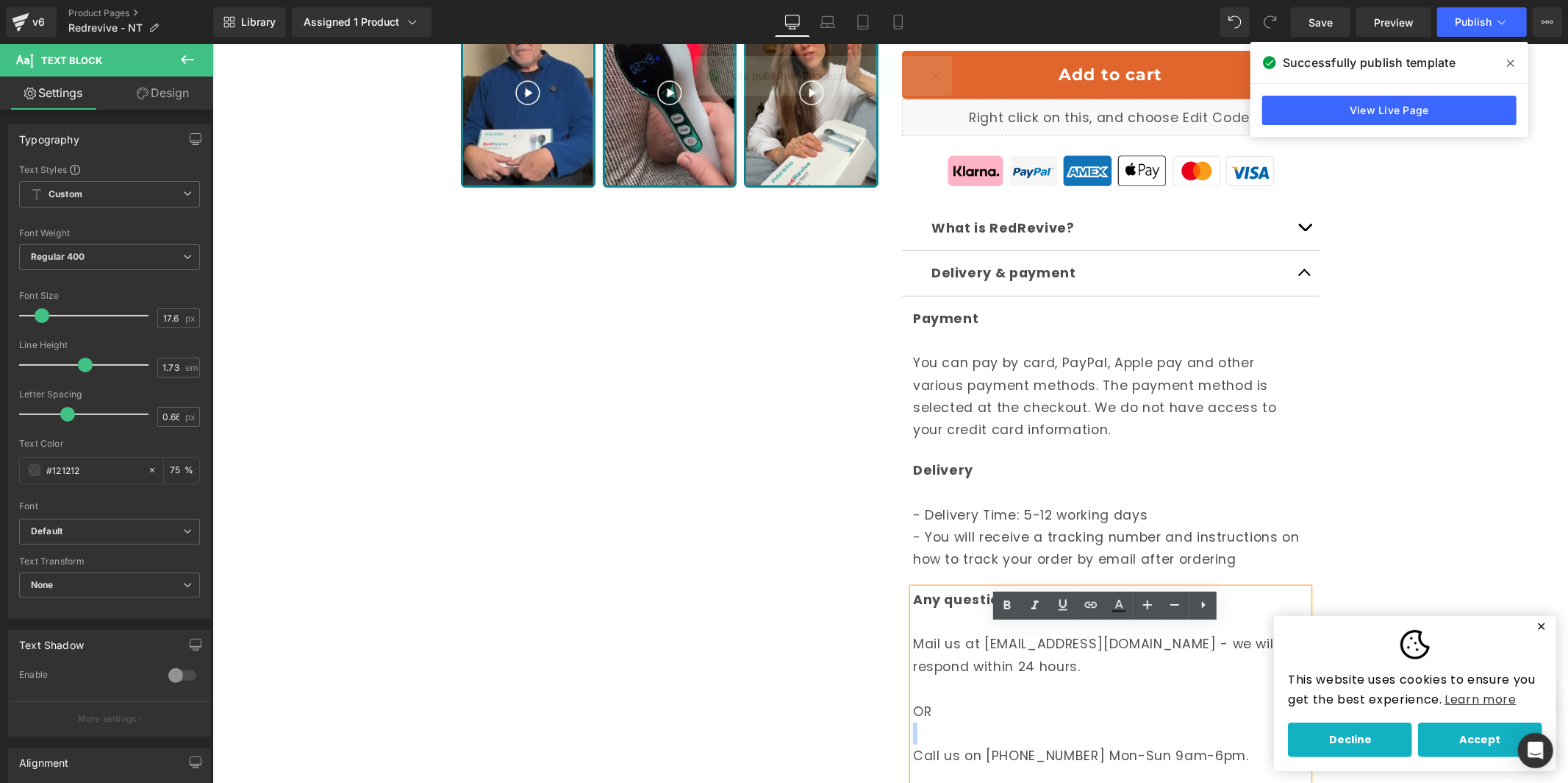
scroll to position [730, 0]
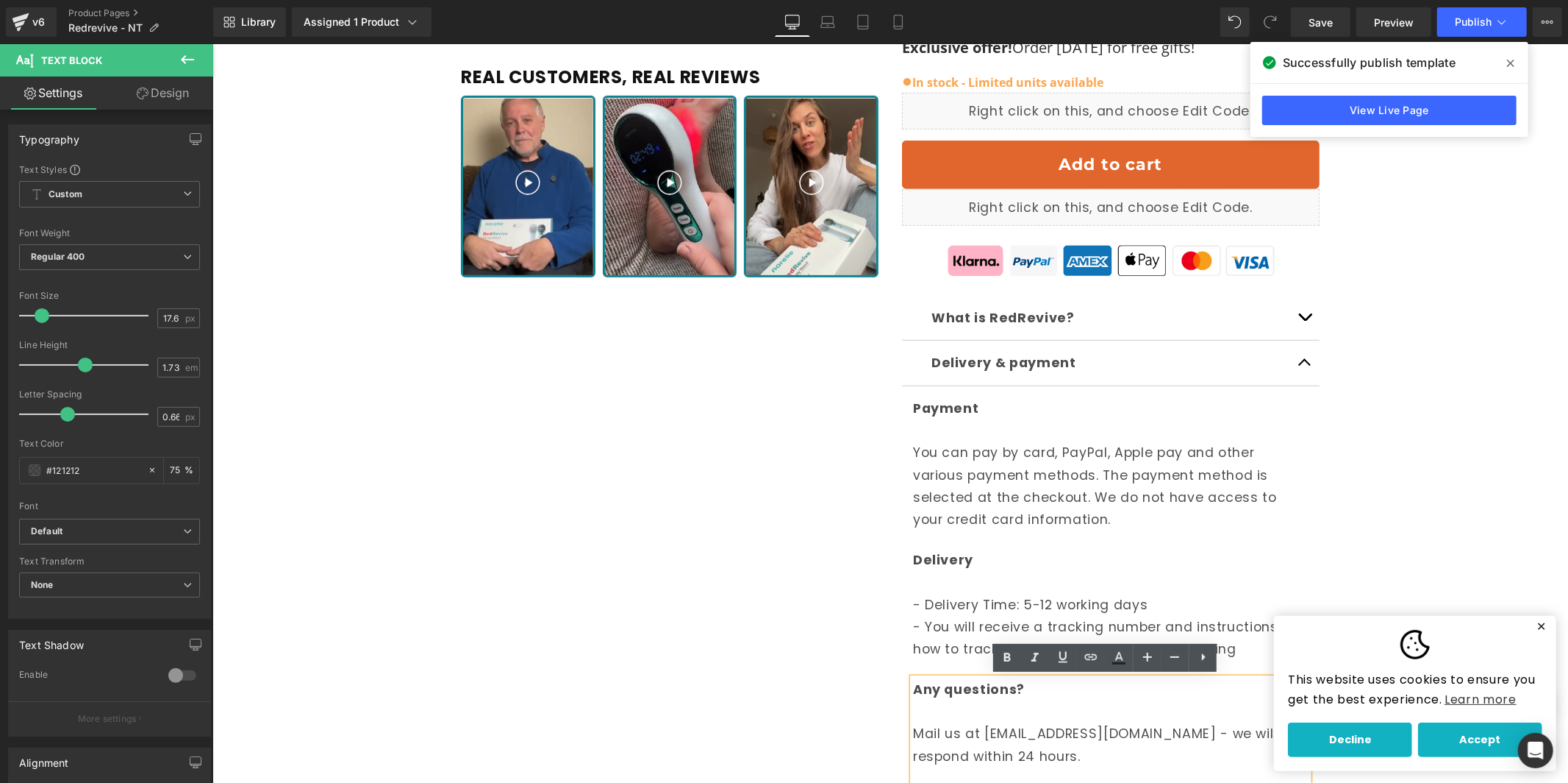
click at [1290, 312] on button "button" at bounding box center [1305, 316] width 29 height 44
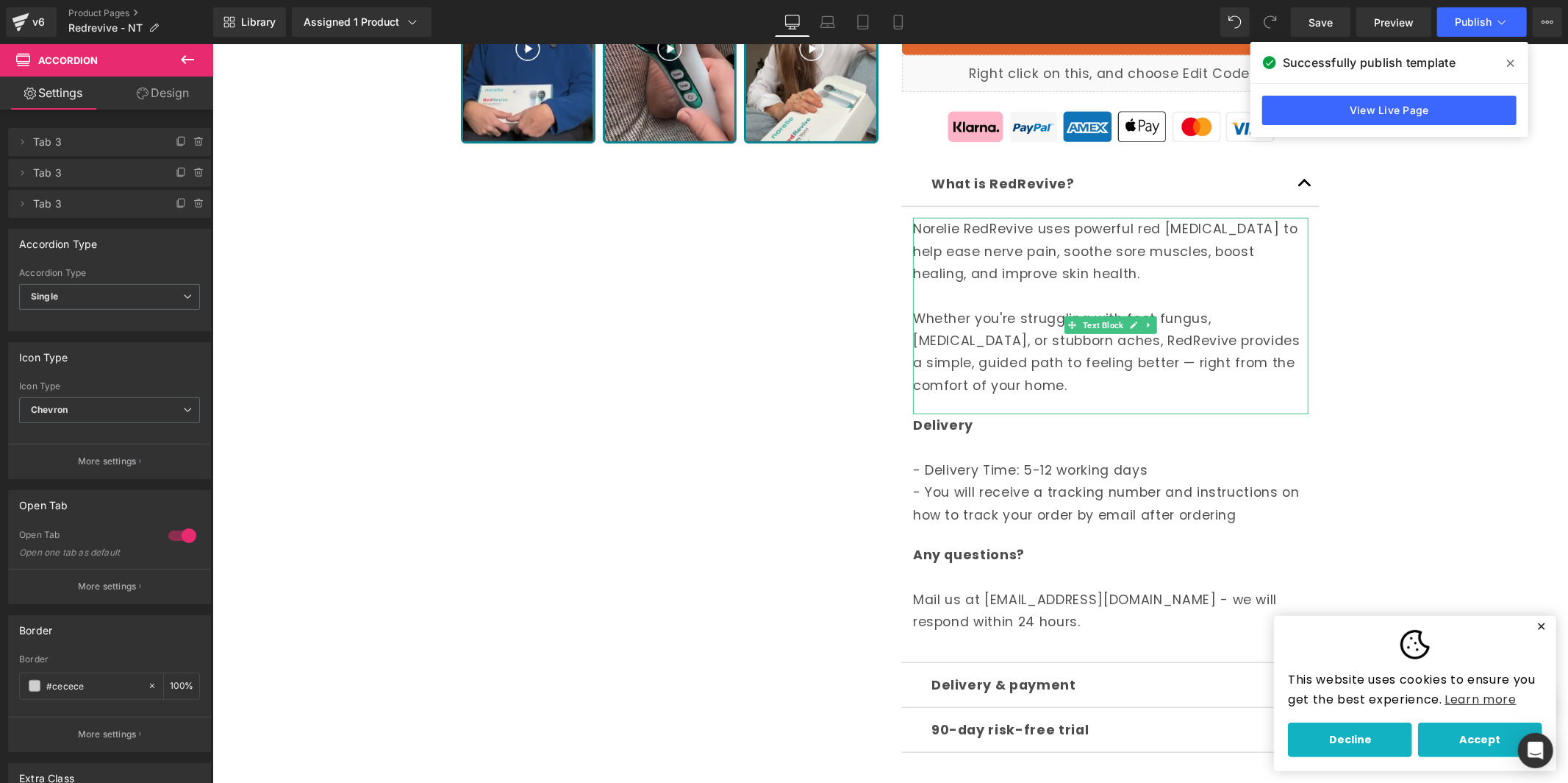
scroll to position [961, 0]
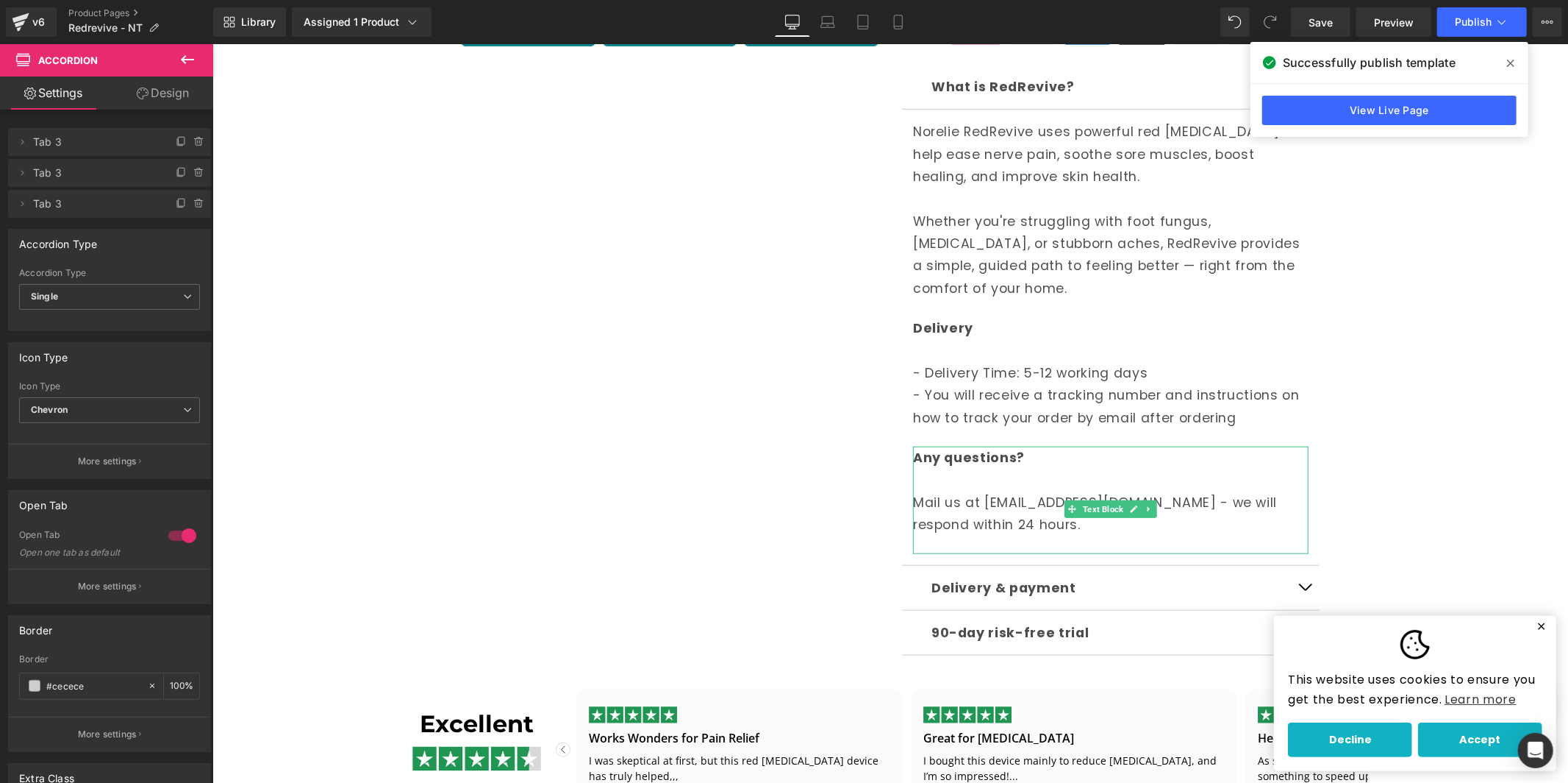
click at [1036, 485] on p at bounding box center [1110, 479] width 396 height 22
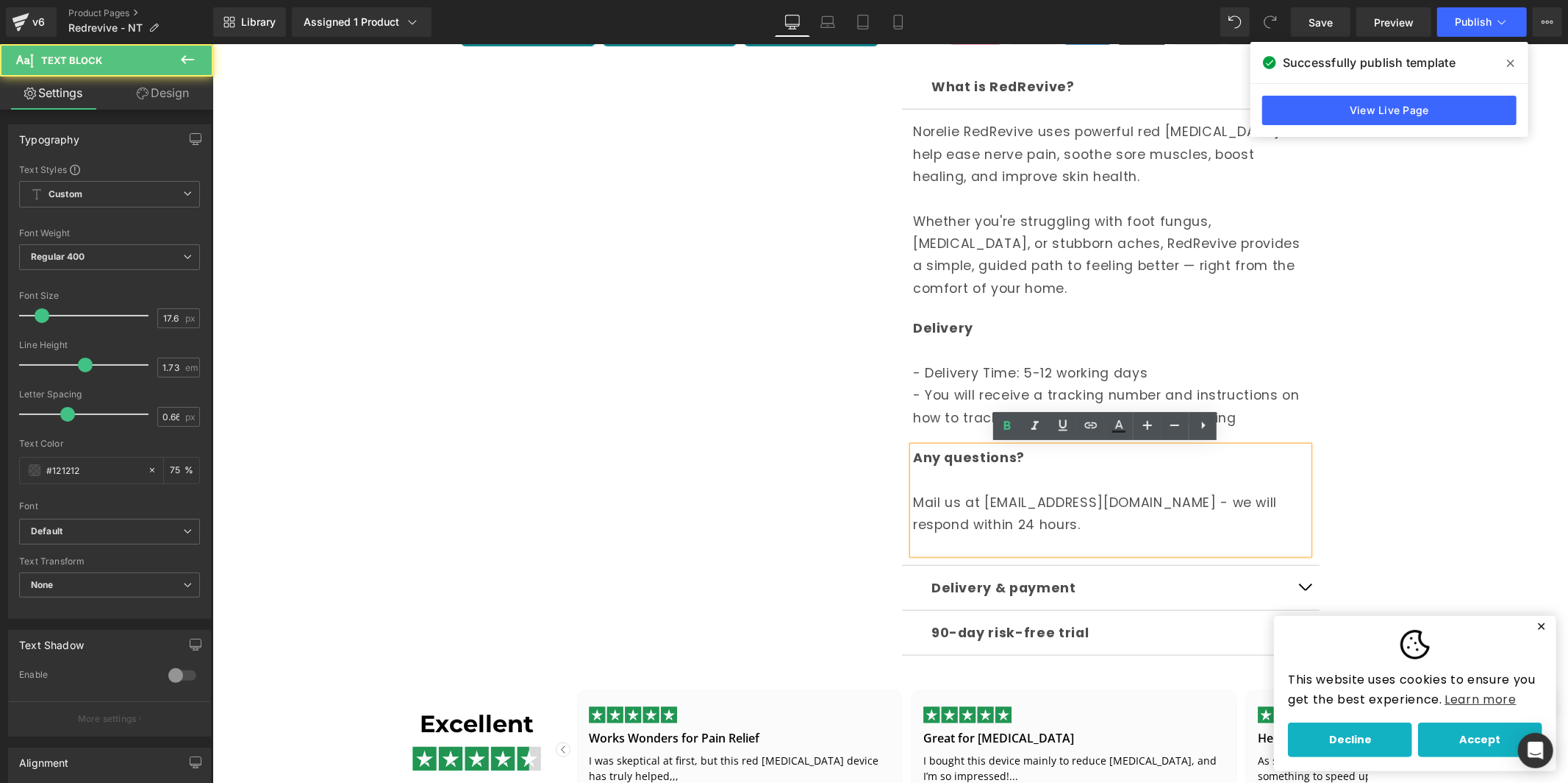
click at [1244, 501] on p "Mail us at [EMAIL_ADDRESS][DOMAIN_NAME] - we will respond within 24 hours." at bounding box center [1110, 513] width 396 height 45
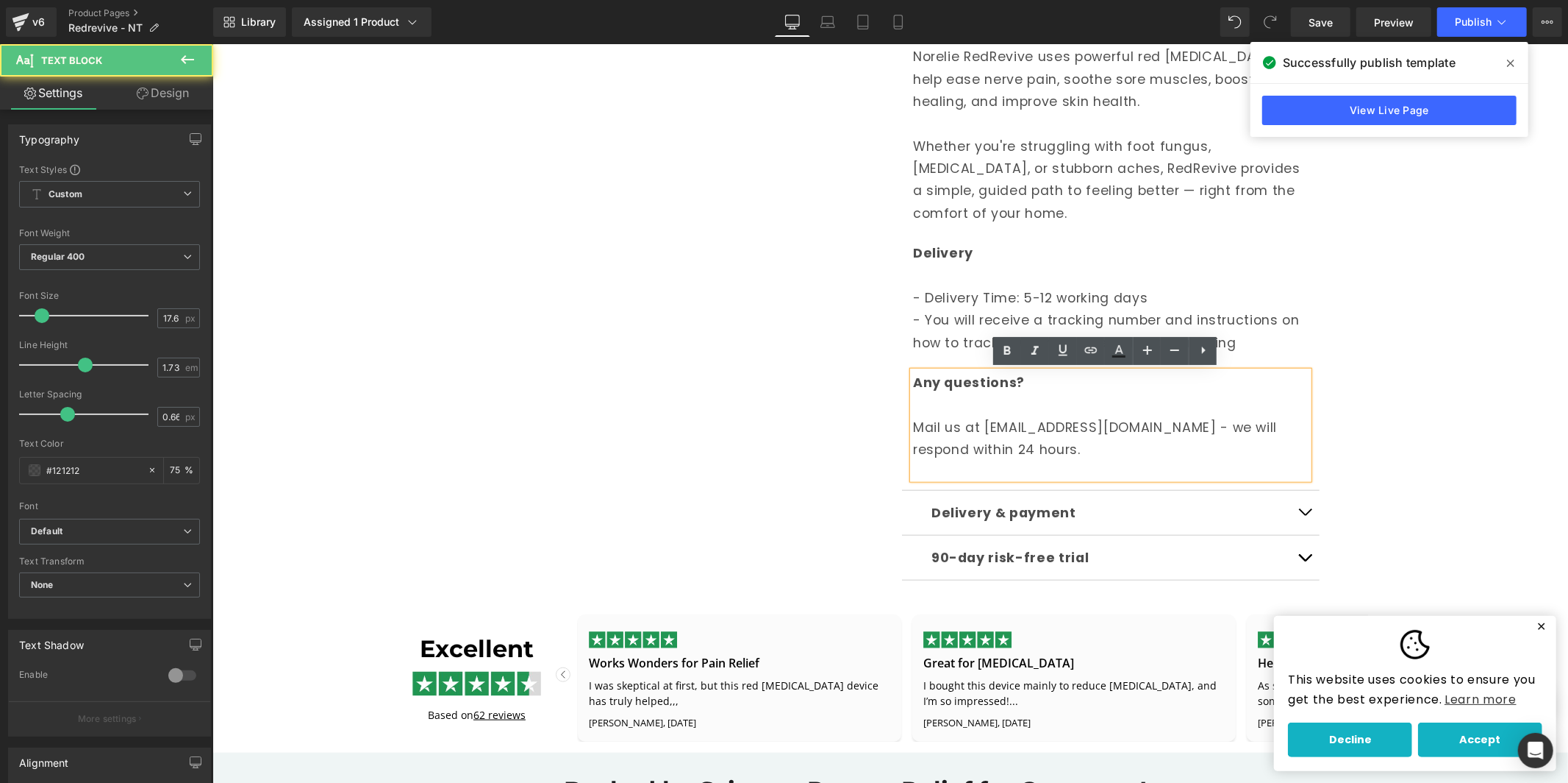
scroll to position [1068, 0]
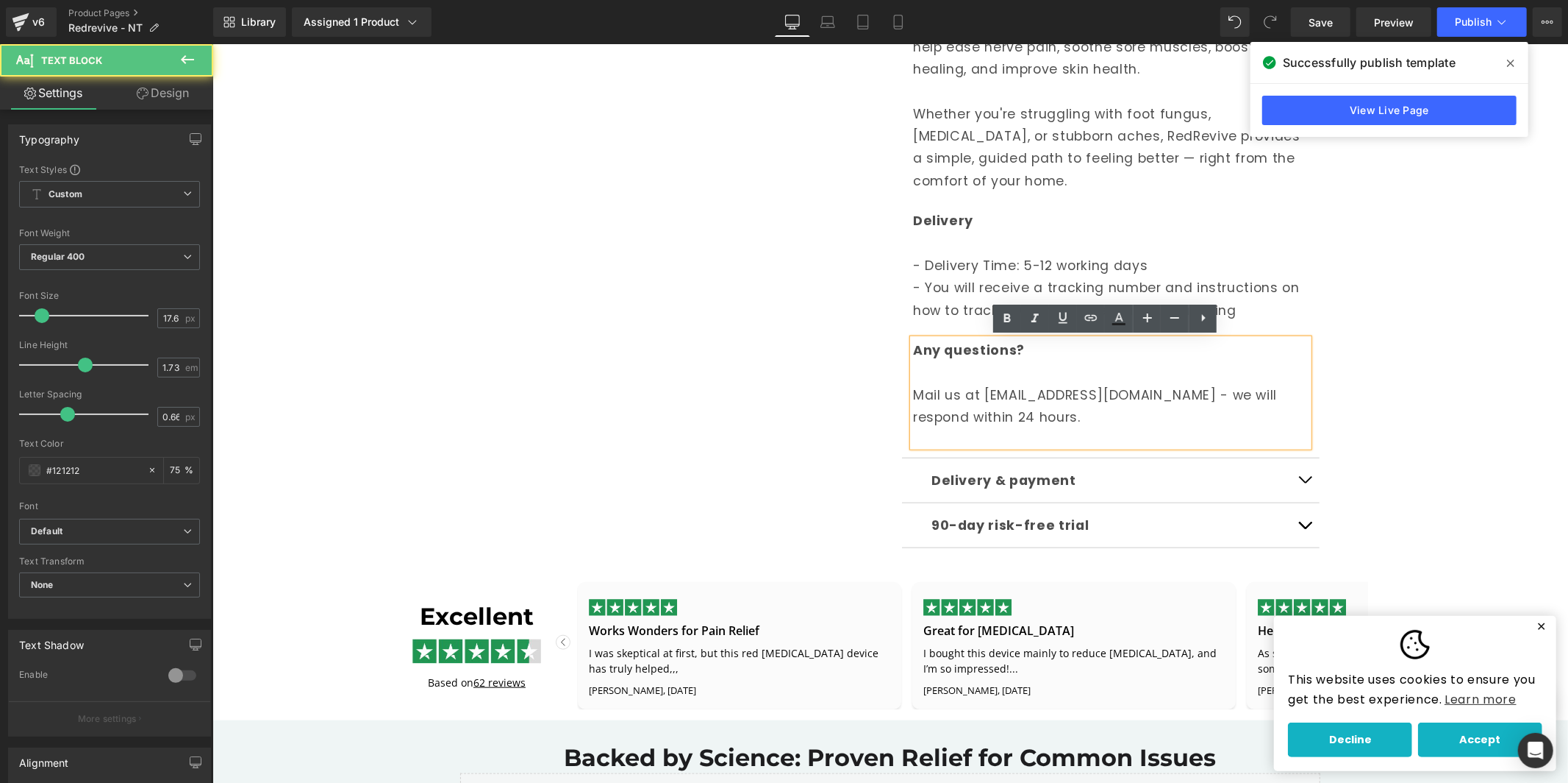
click at [1201, 469] on div "Delivery & payment Text Block" at bounding box center [1110, 480] width 359 height 22
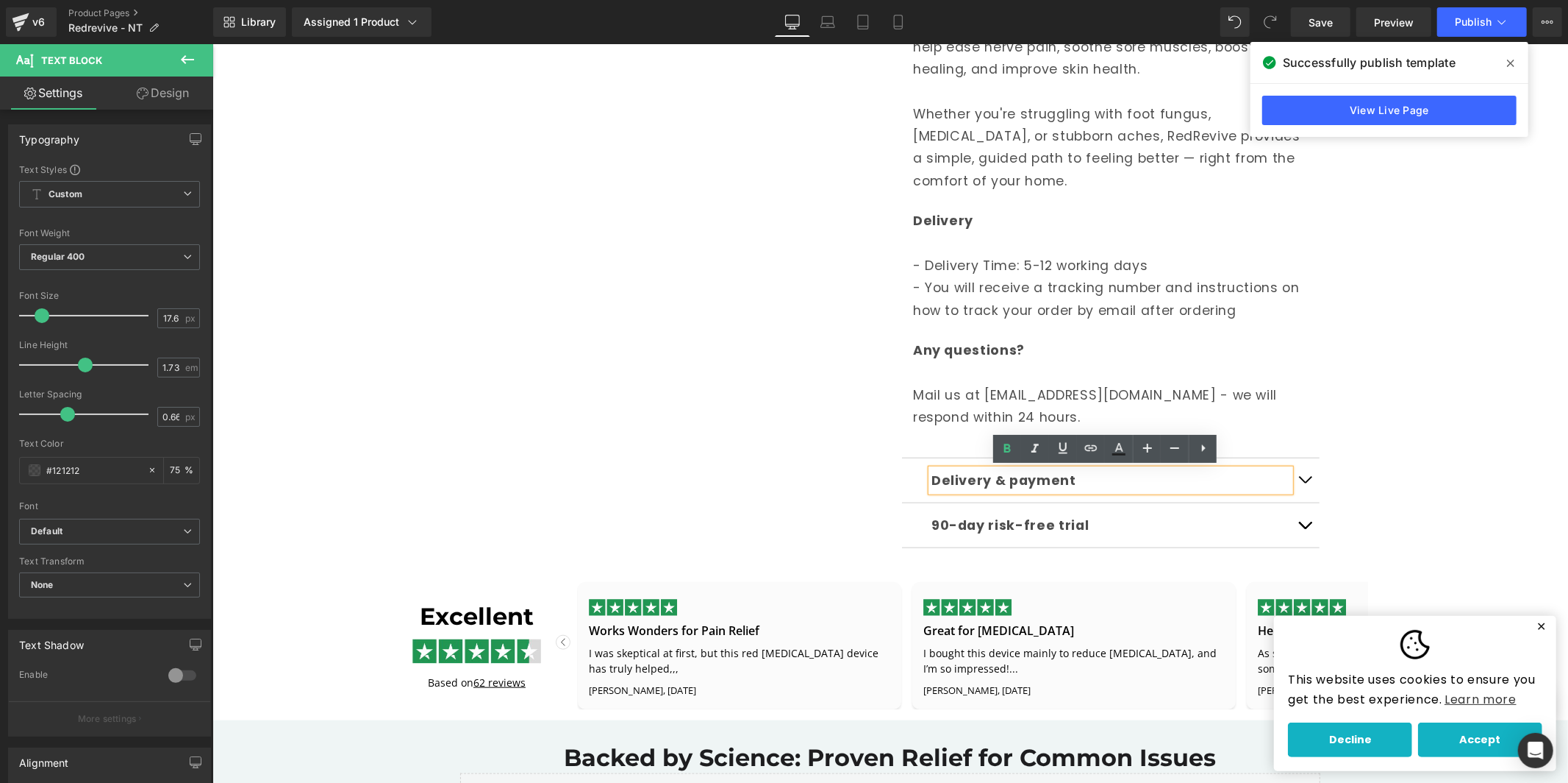
click at [1300, 474] on button "button" at bounding box center [1305, 479] width 29 height 44
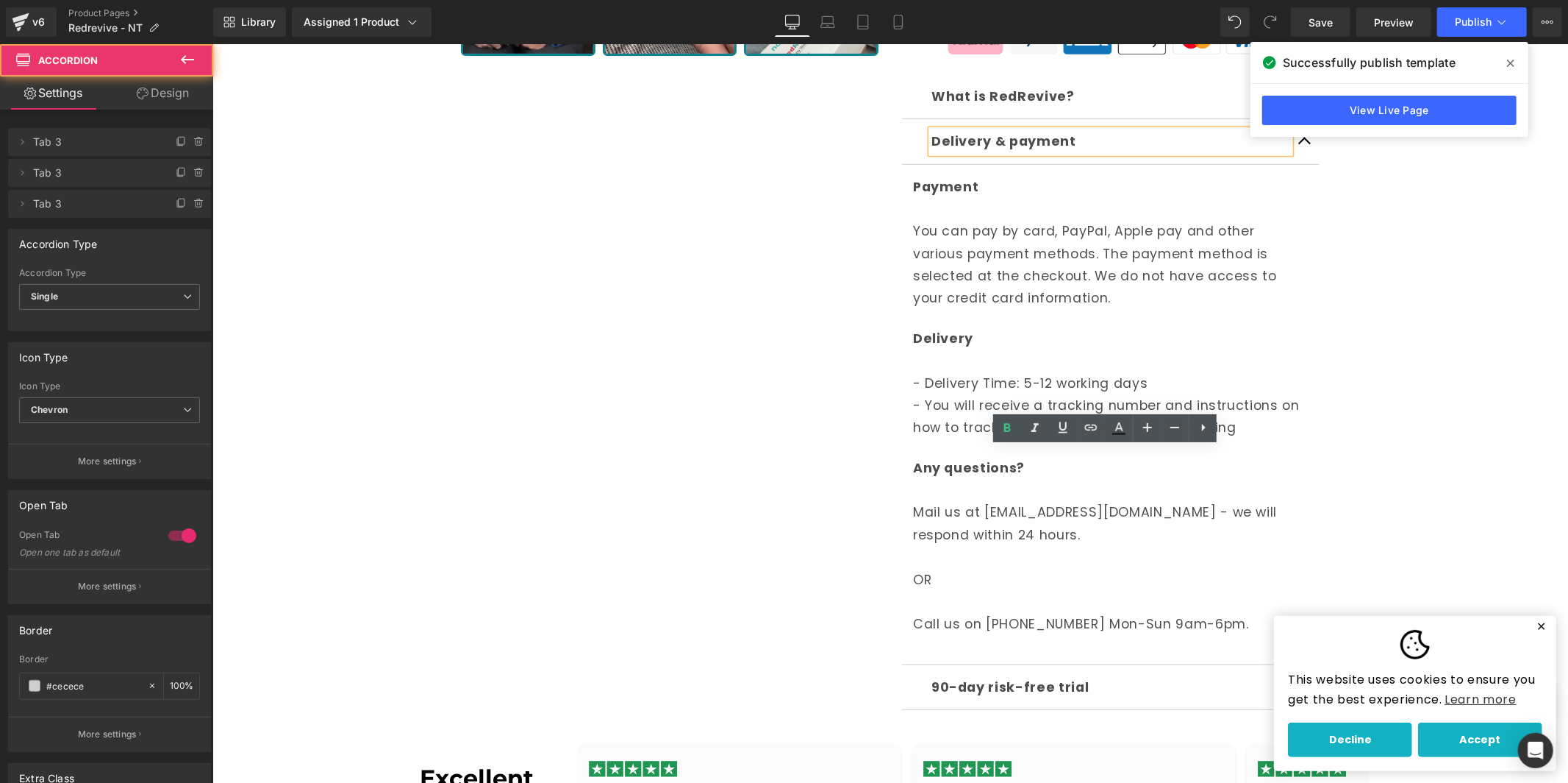
scroll to position [952, 0]
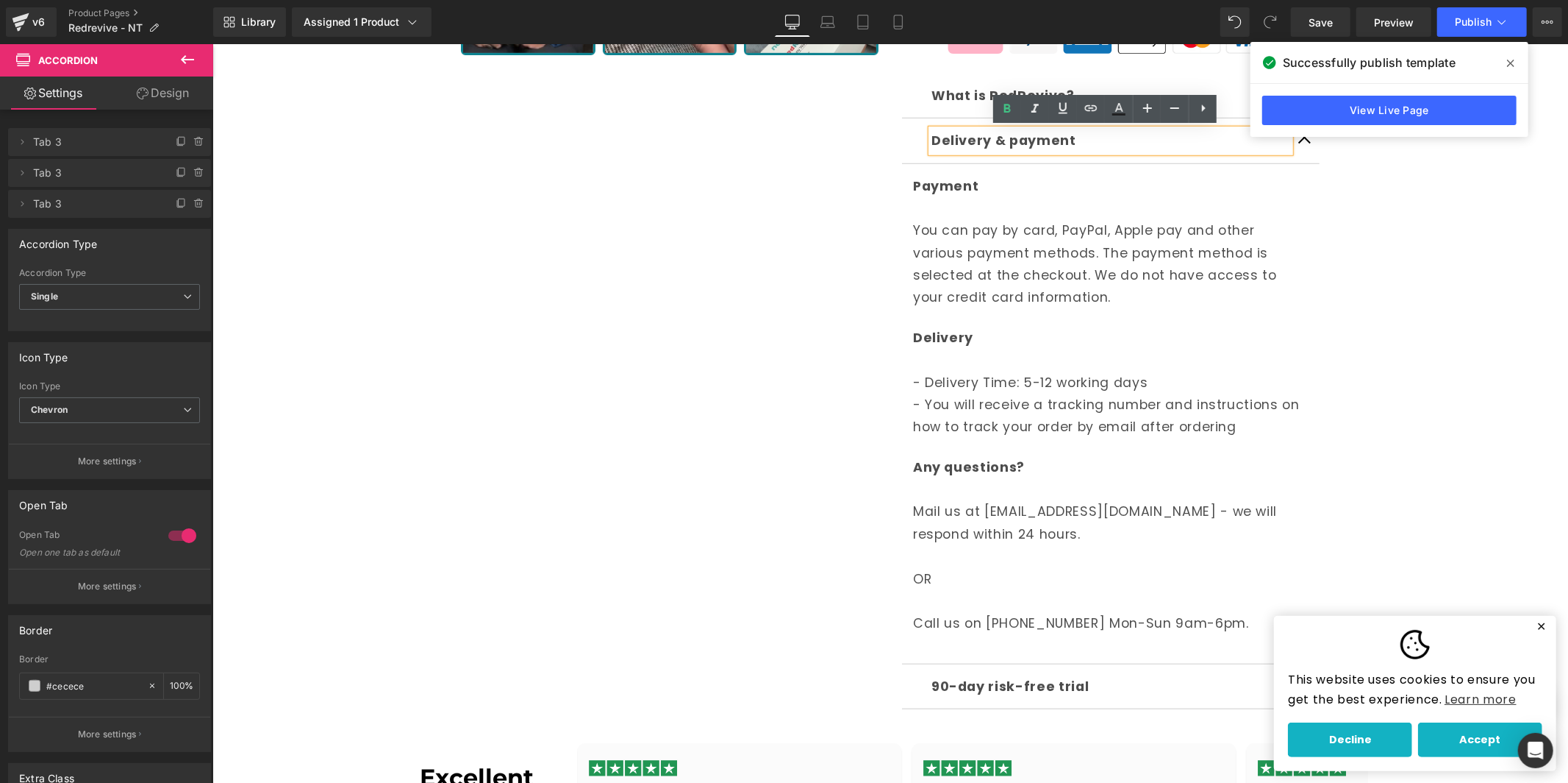
click at [940, 556] on p at bounding box center [1110, 555] width 396 height 22
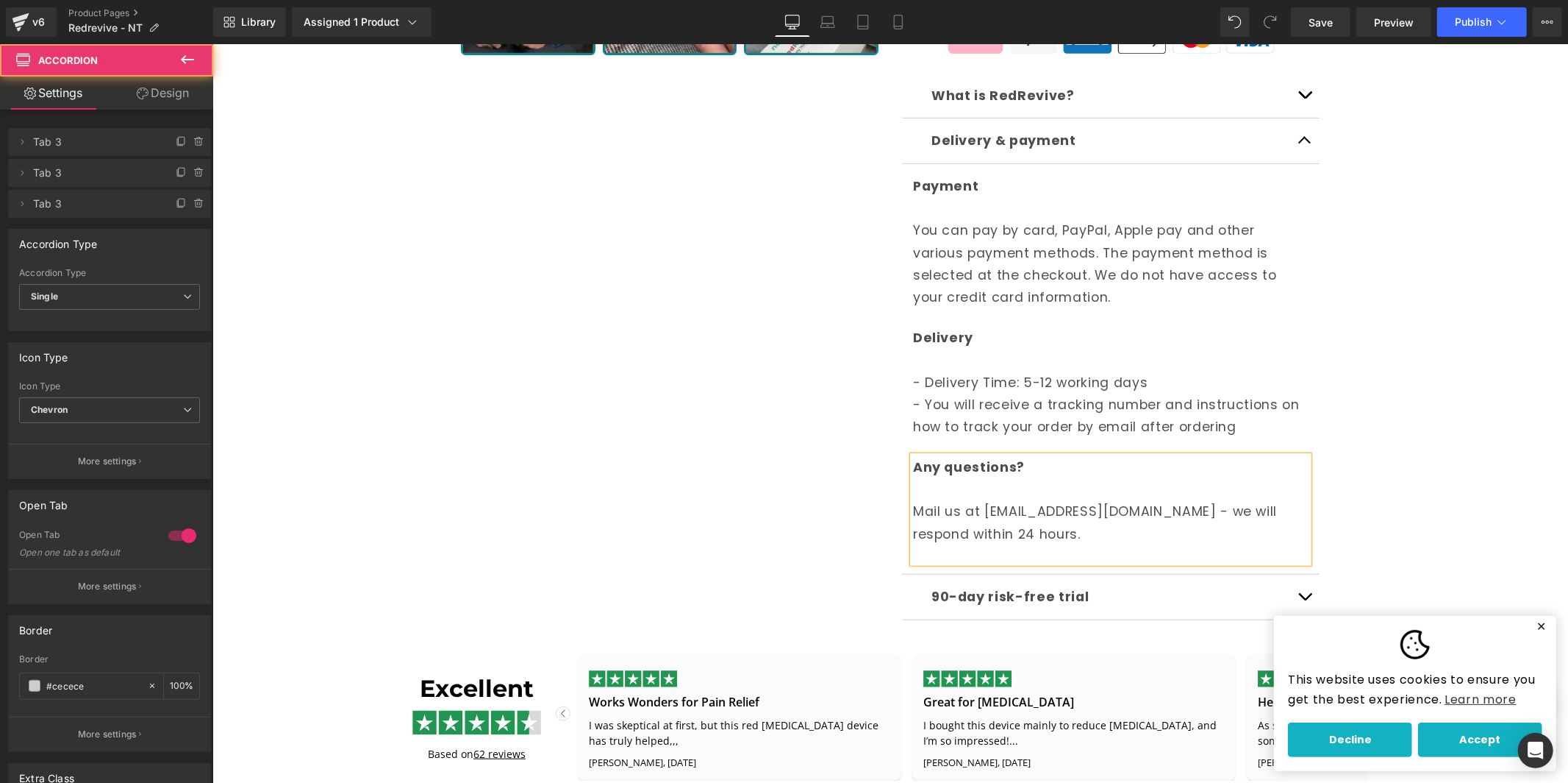
click at [1305, 143] on span "button" at bounding box center [1305, 143] width 0 height 0
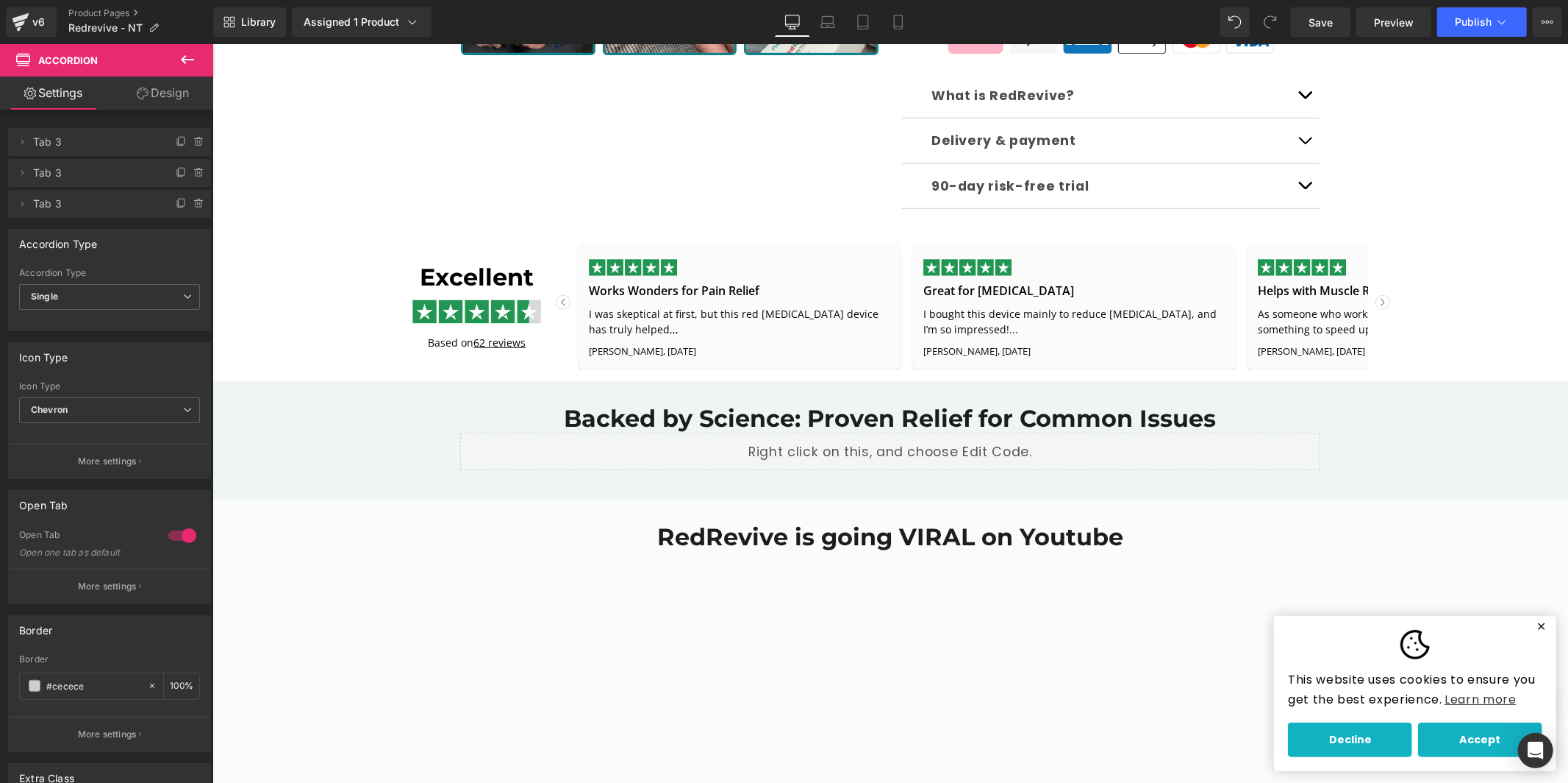
click at [1305, 98] on span "button" at bounding box center [1305, 98] width 0 height 0
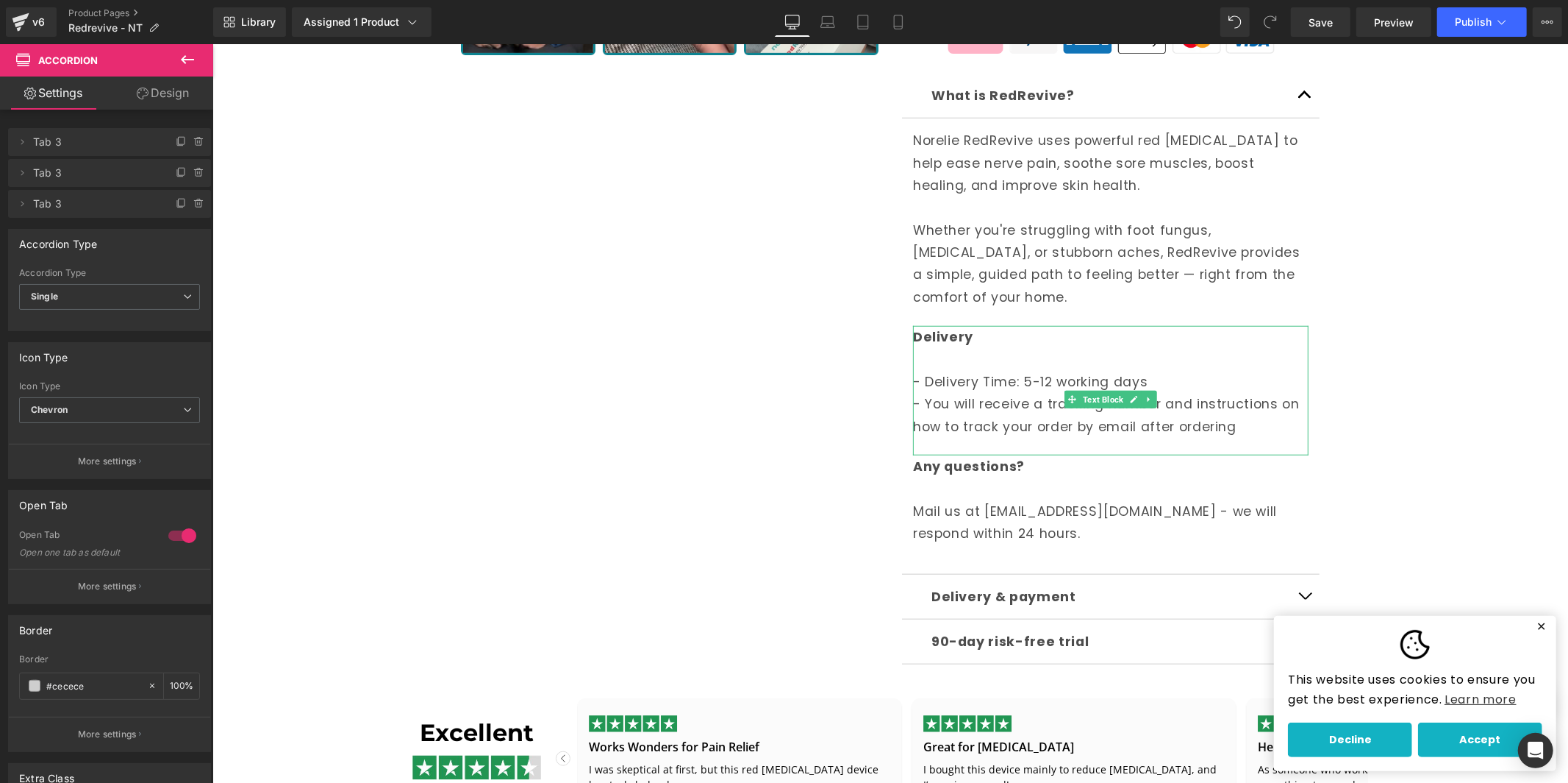
click at [964, 348] on p at bounding box center [1110, 359] width 396 height 22
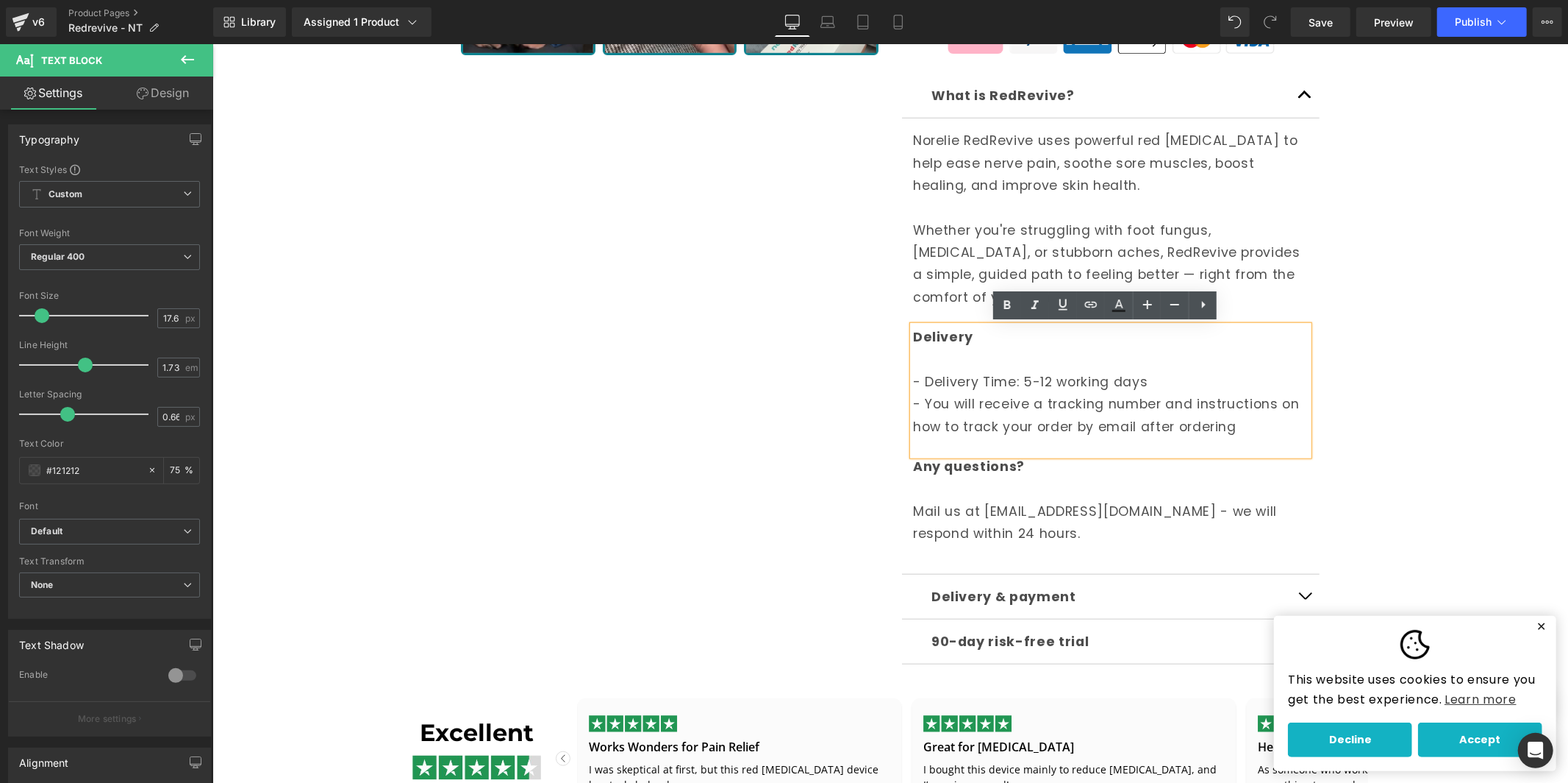
click at [1208, 309] on icon at bounding box center [1203, 304] width 17 height 18
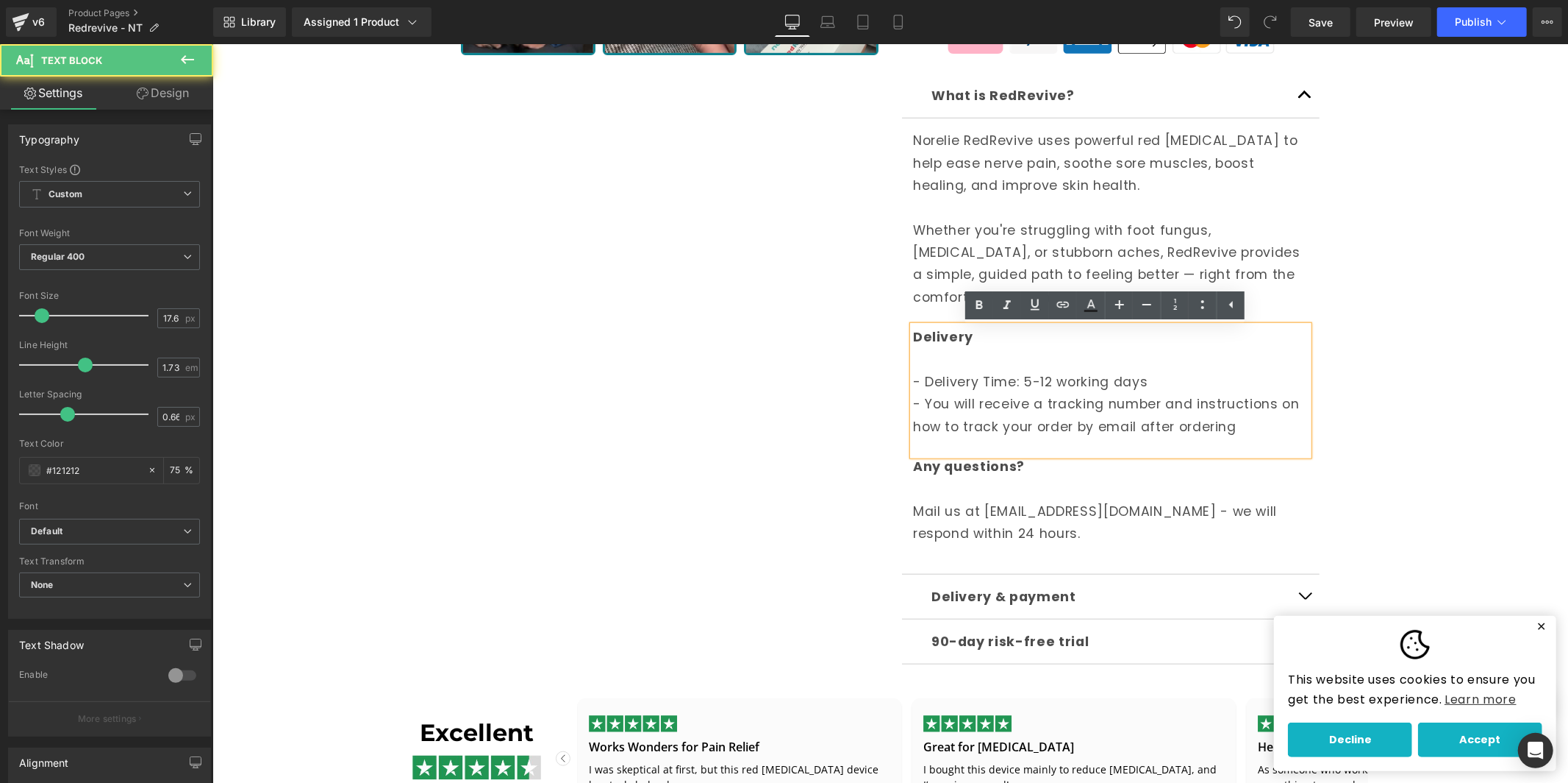
click at [1283, 364] on p at bounding box center [1110, 359] width 396 height 22
click at [1233, 296] on icon at bounding box center [1232, 304] width 17 height 18
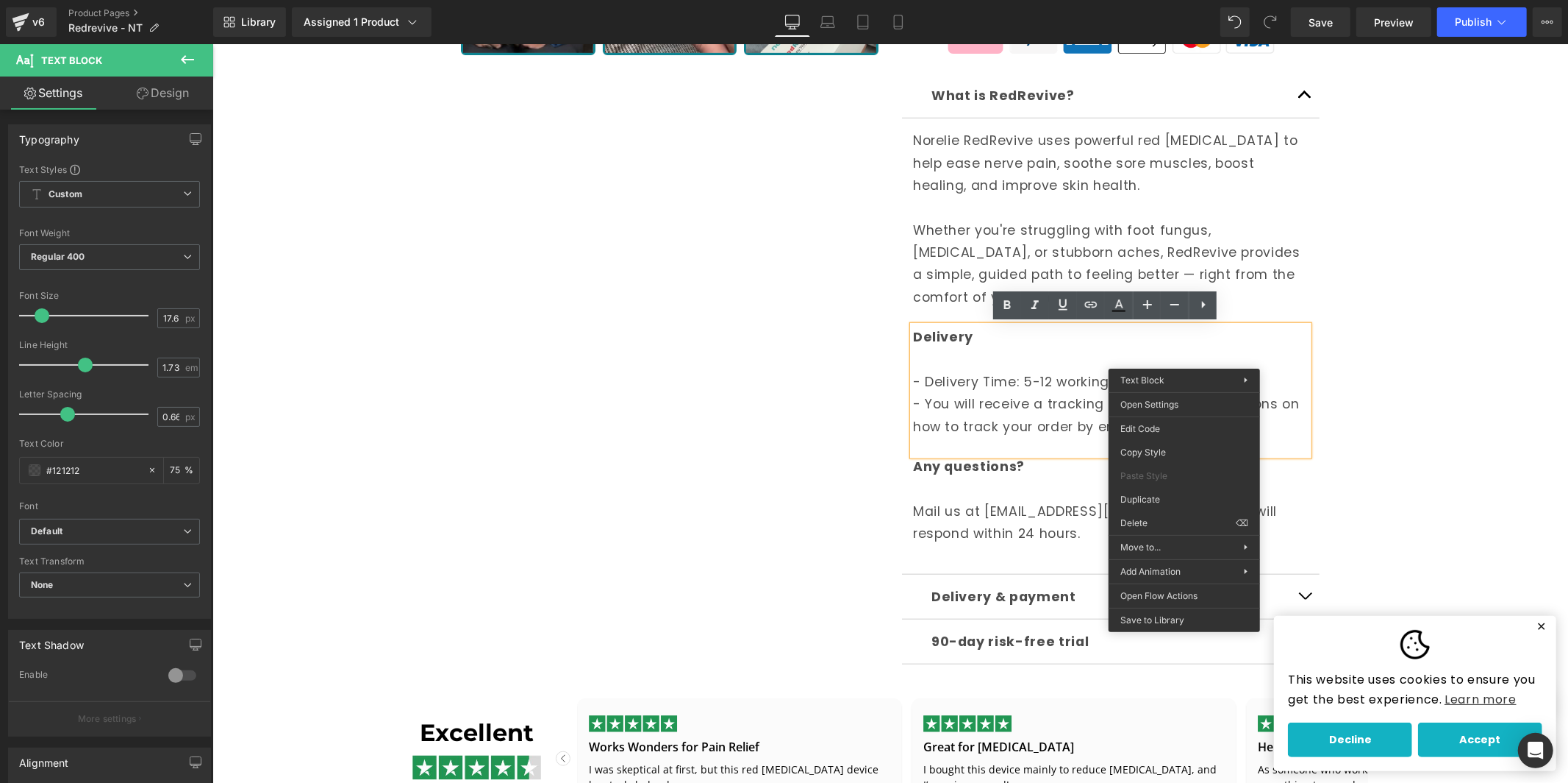
drag, startPoint x: 1383, startPoint y: 557, endPoint x: 1170, endPoint y: 513, distance: 217.5
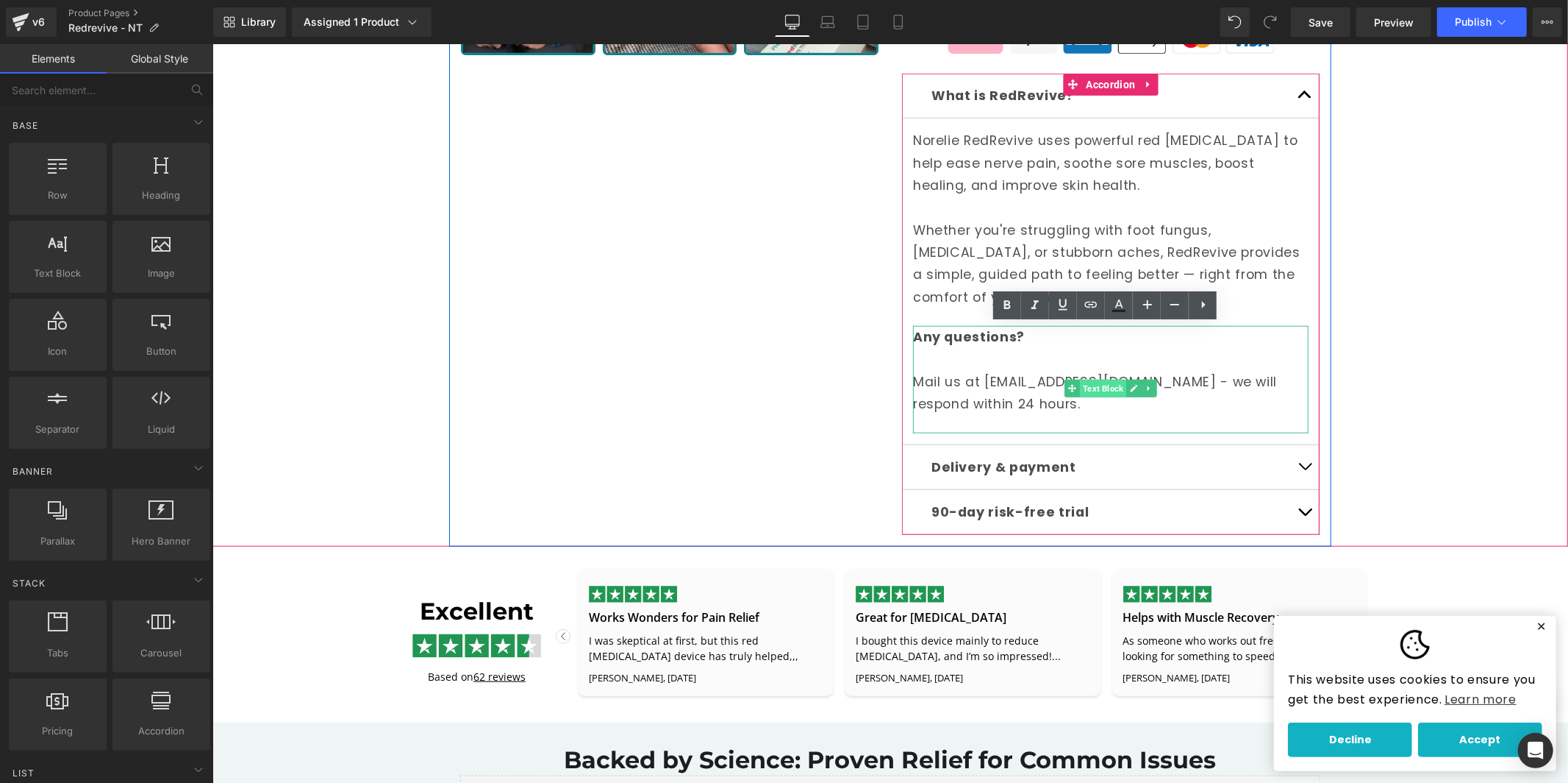
click at [1082, 385] on span "Text Block" at bounding box center [1102, 388] width 47 height 18
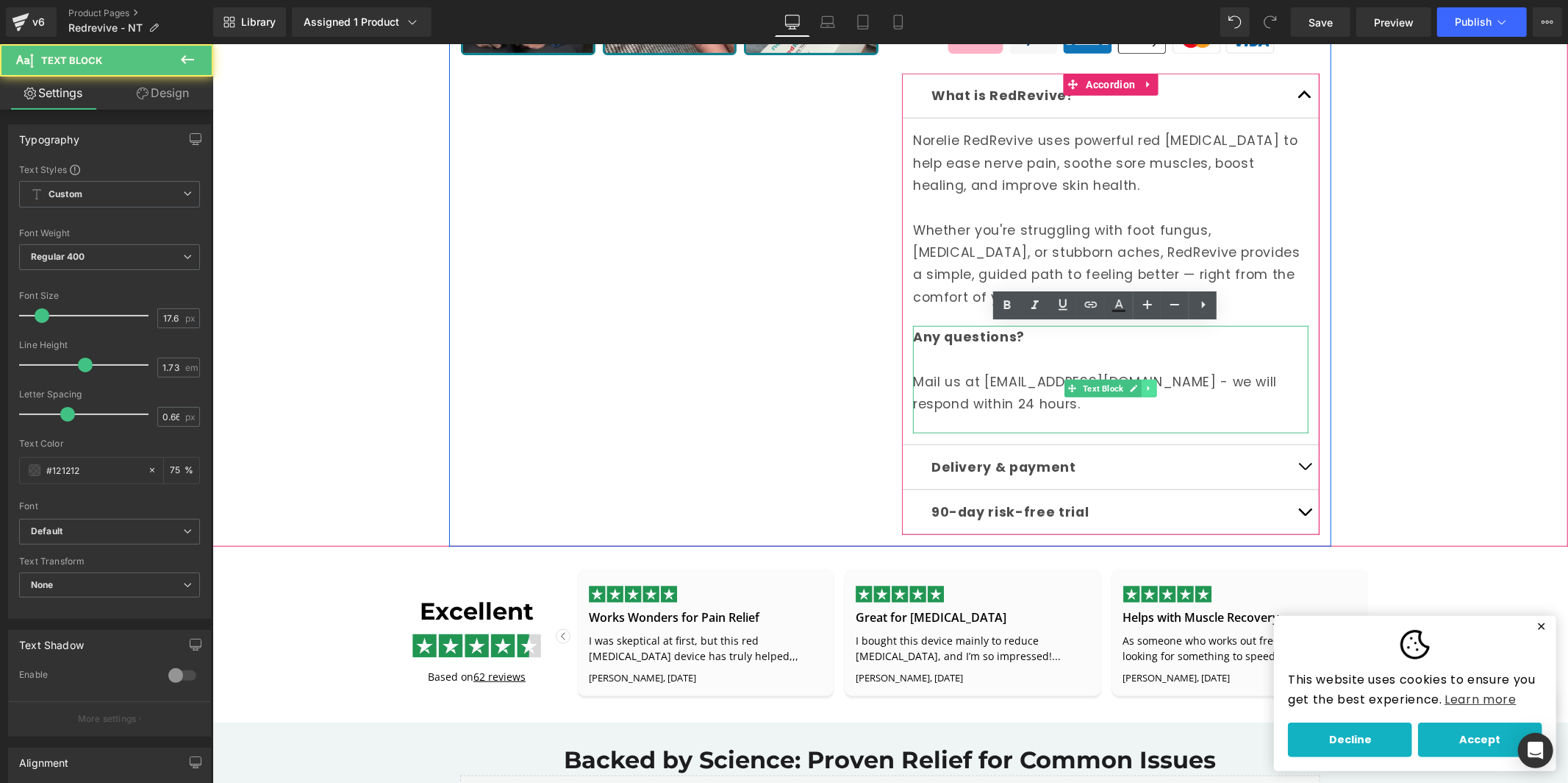
click at [1141, 392] on link at bounding box center [1149, 388] width 16 height 18
click at [1152, 390] on icon at bounding box center [1156, 387] width 8 height 9
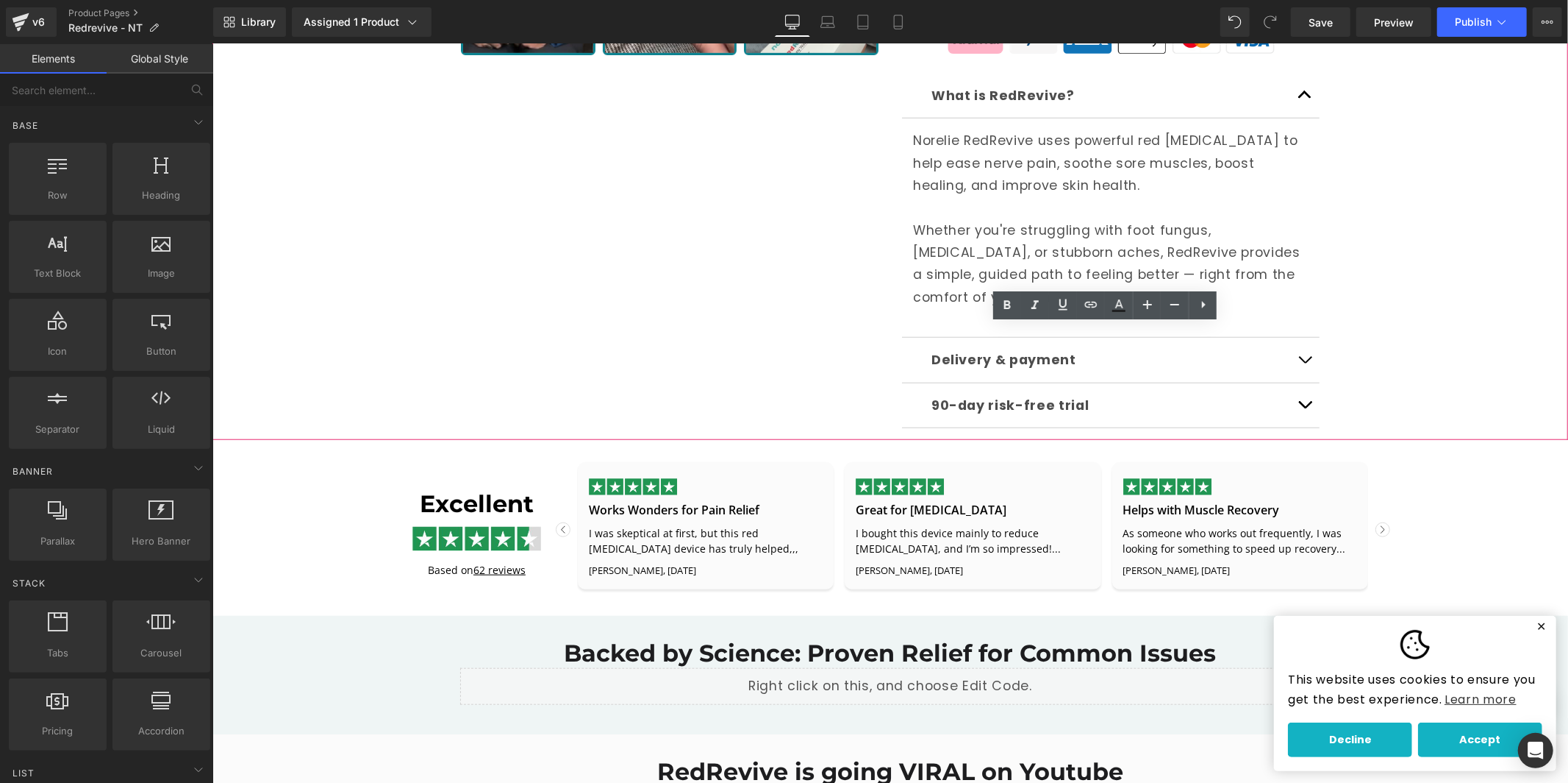
click at [1303, 89] on button "button" at bounding box center [1305, 94] width 29 height 44
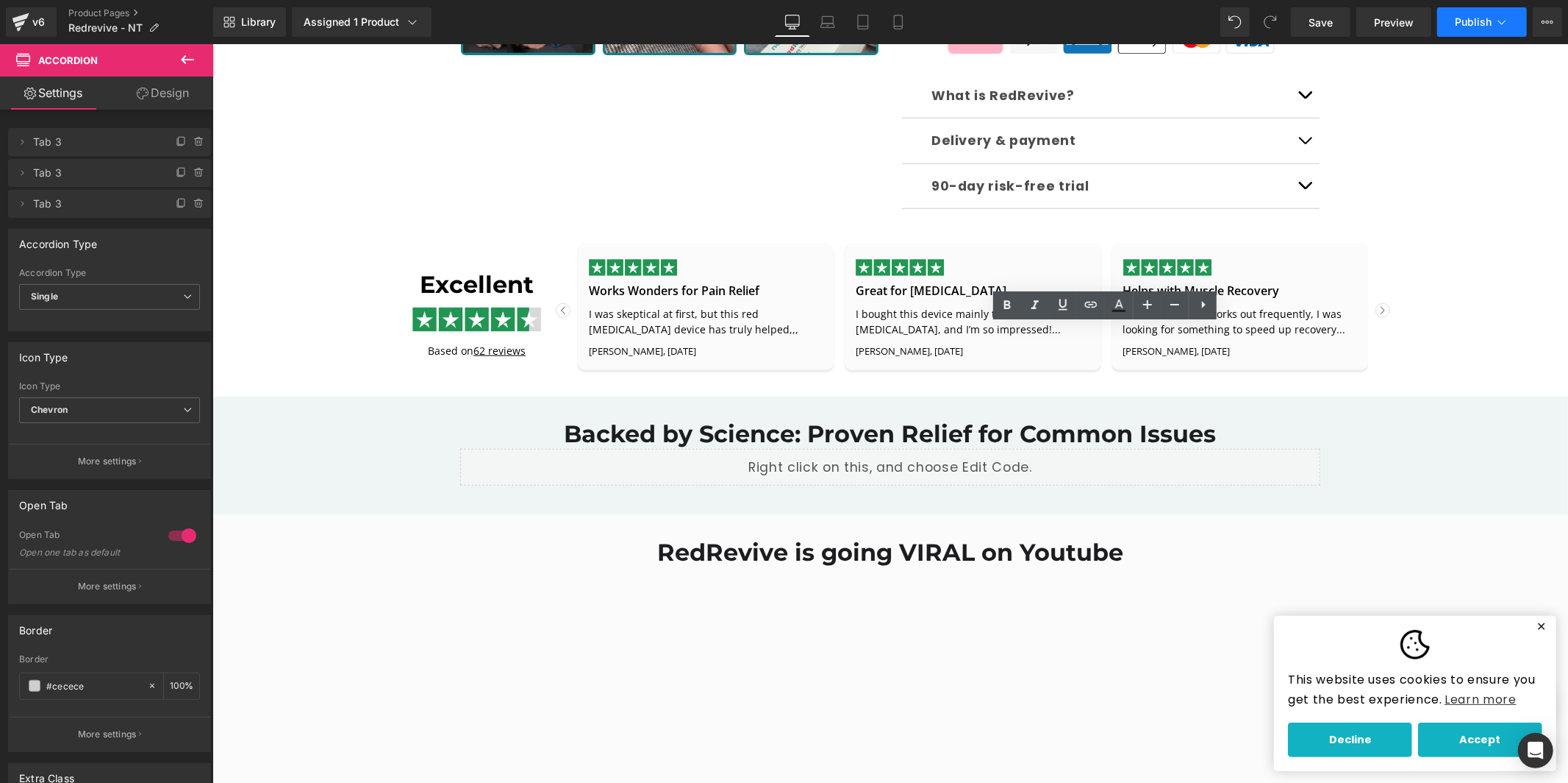
click at [1478, 11] on button "Publish" at bounding box center [1482, 22] width 89 height 29
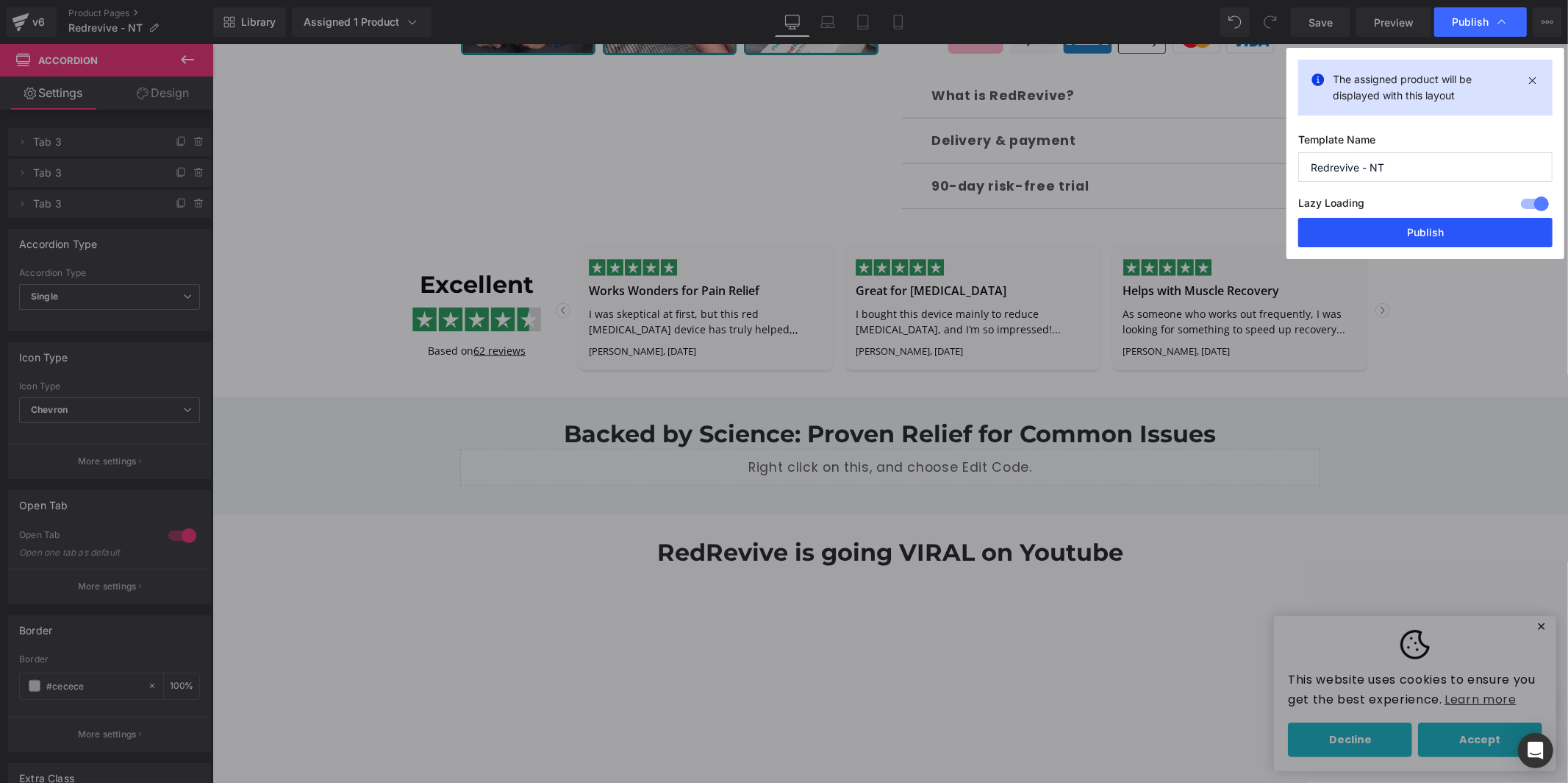
click at [1425, 231] on button "Publish" at bounding box center [1426, 232] width 255 height 29
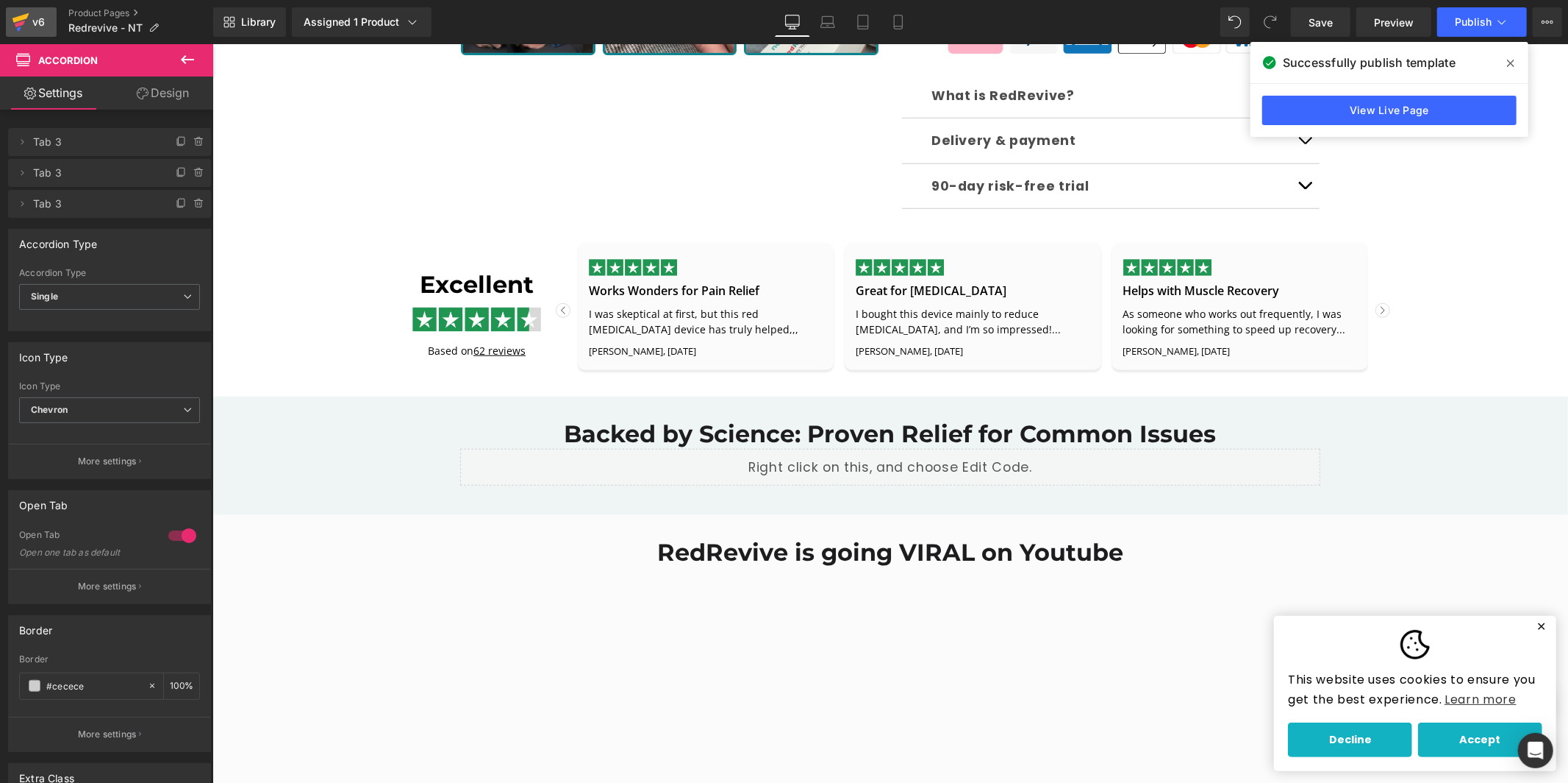
click at [40, 16] on div "v6" at bounding box center [38, 22] width 18 height 19
